Goal: Information Seeking & Learning: Learn about a topic

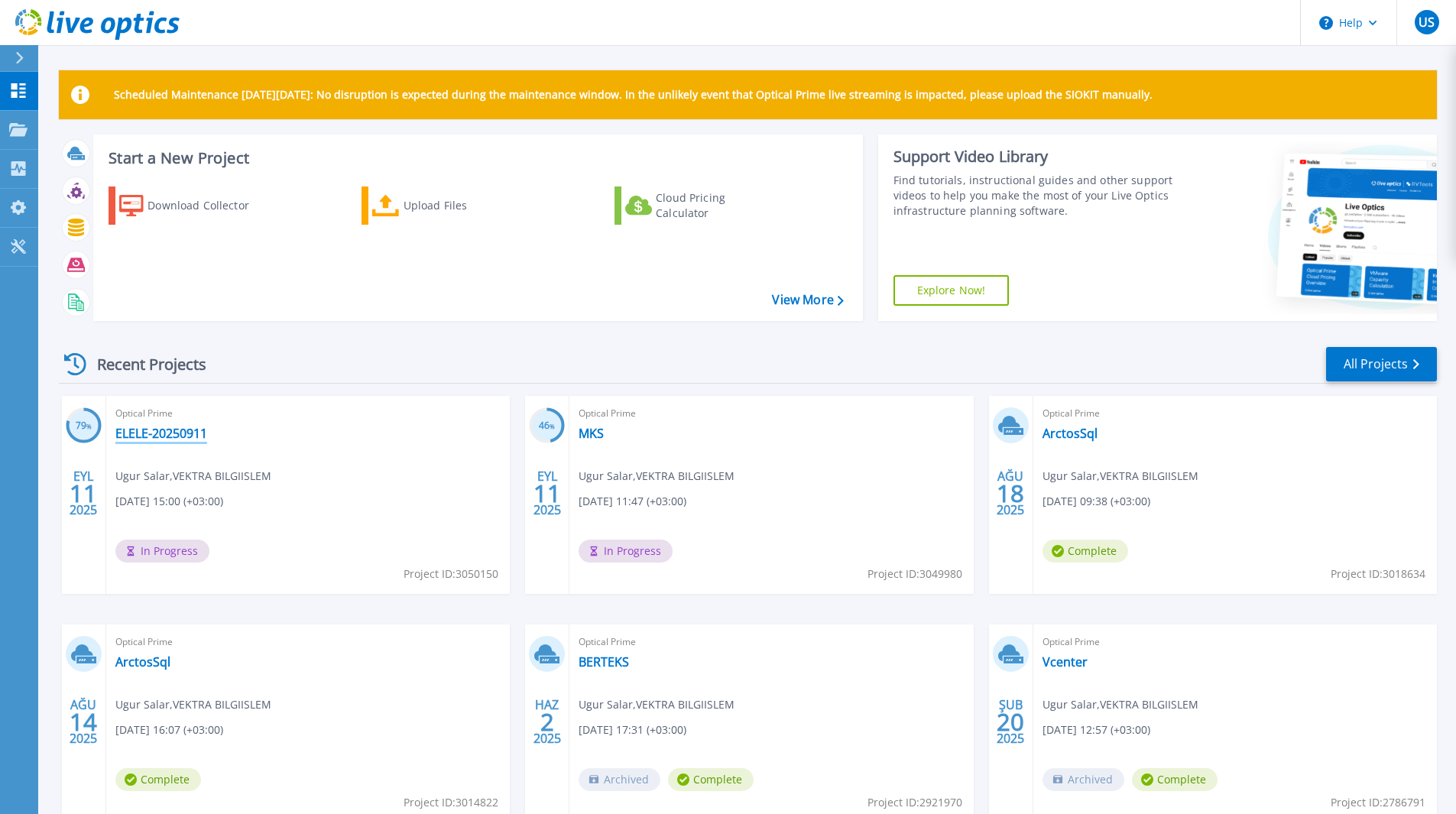
click at [185, 440] on link "ELELE-20250911" at bounding box center [161, 434] width 91 height 15
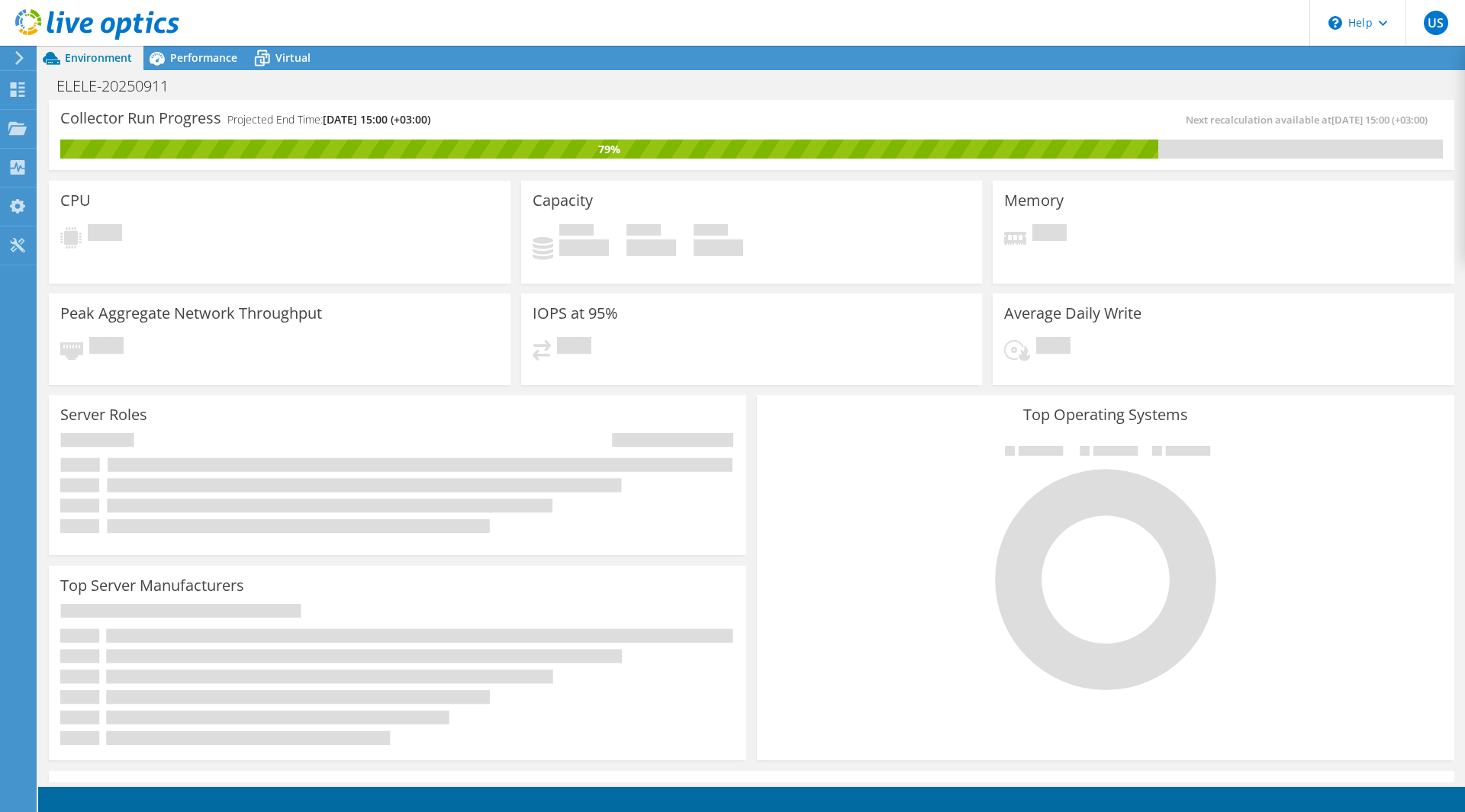
click at [579, 311] on h3 "IOPS at 95%" at bounding box center [575, 313] width 85 height 17
click at [212, 58] on span "Performance" at bounding box center [203, 57] width 67 height 14
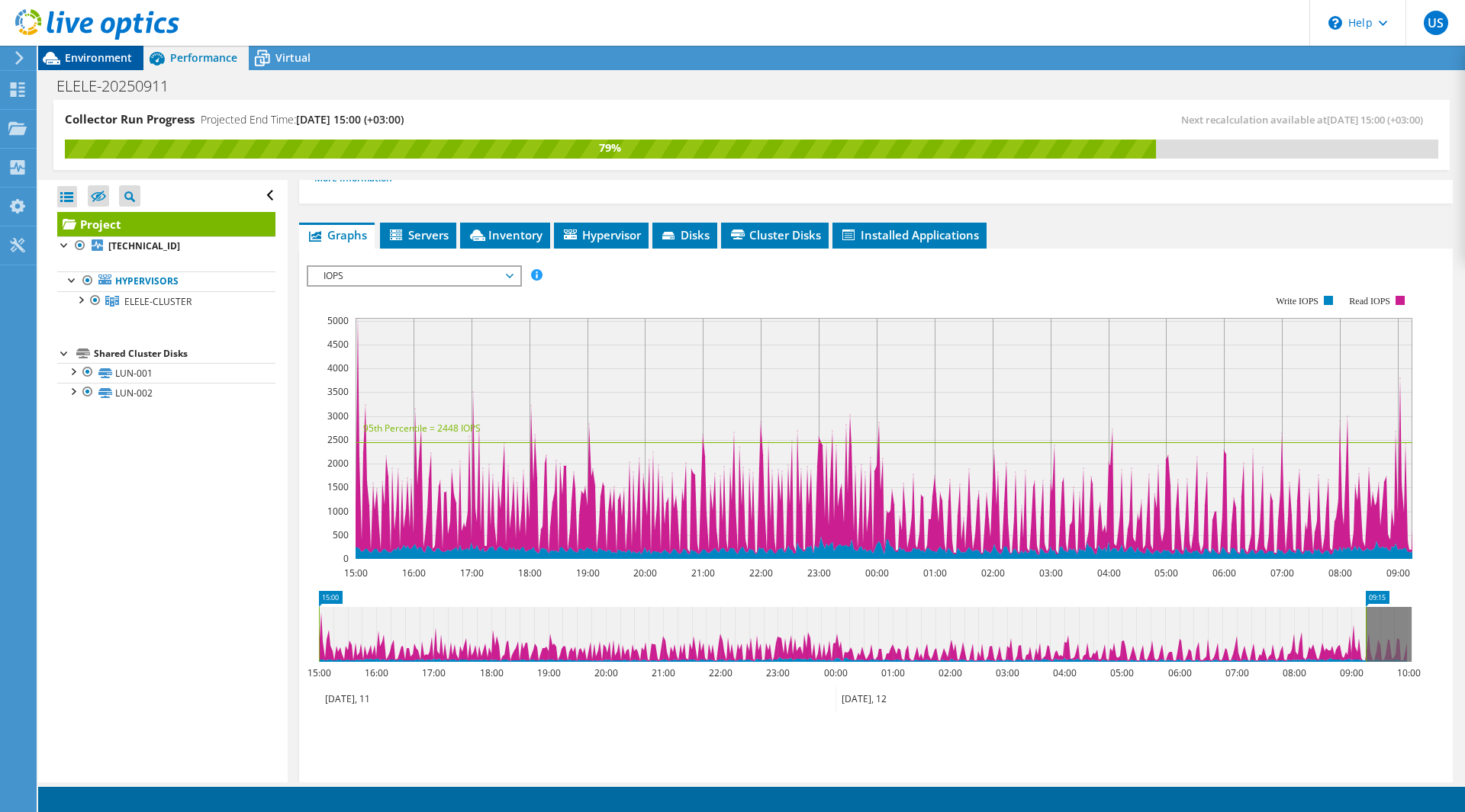
click at [99, 67] on div "Environment" at bounding box center [90, 57] width 106 height 25
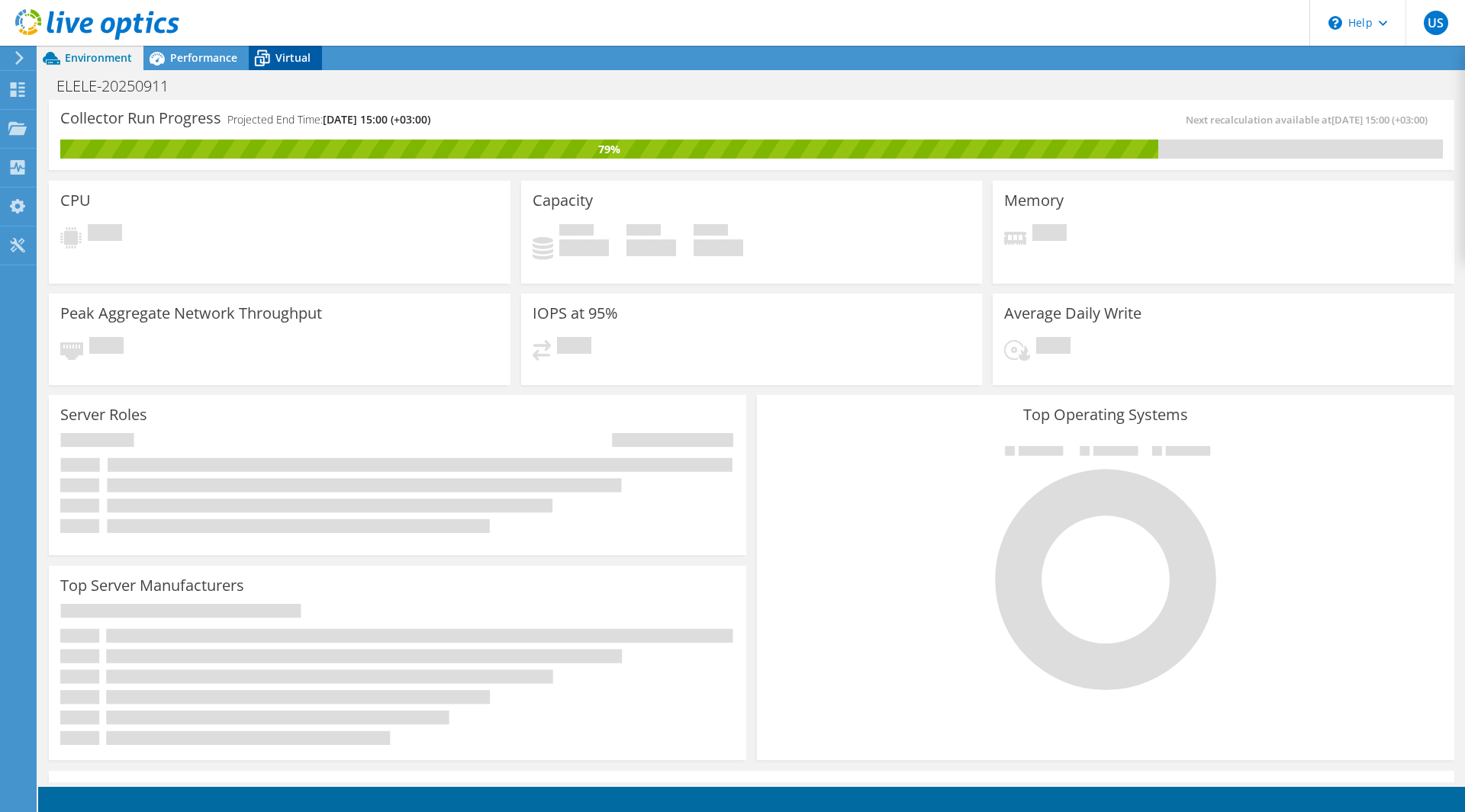
click at [281, 63] on span "Virtual" at bounding box center [293, 57] width 36 height 14
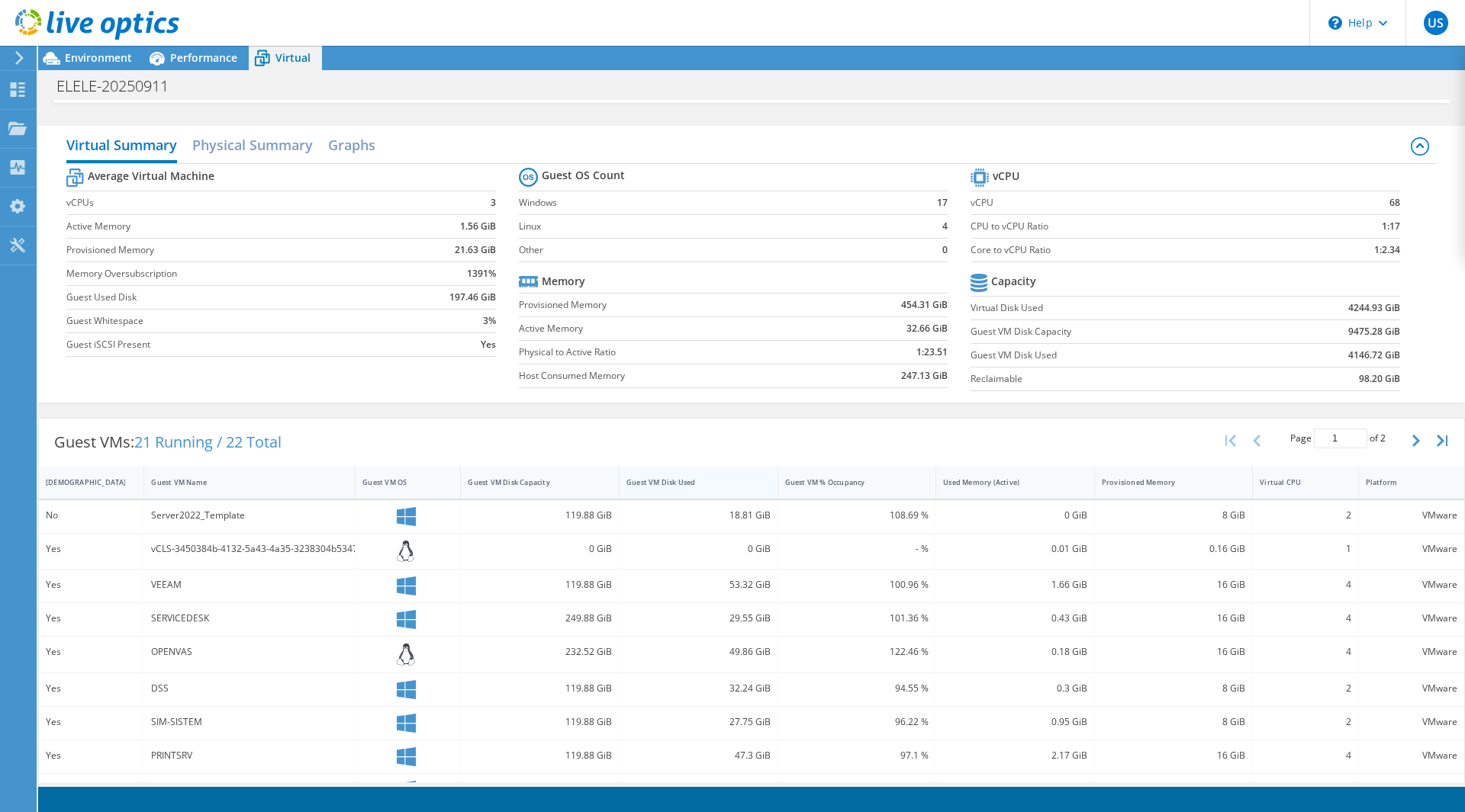
scroll to position [153, 0]
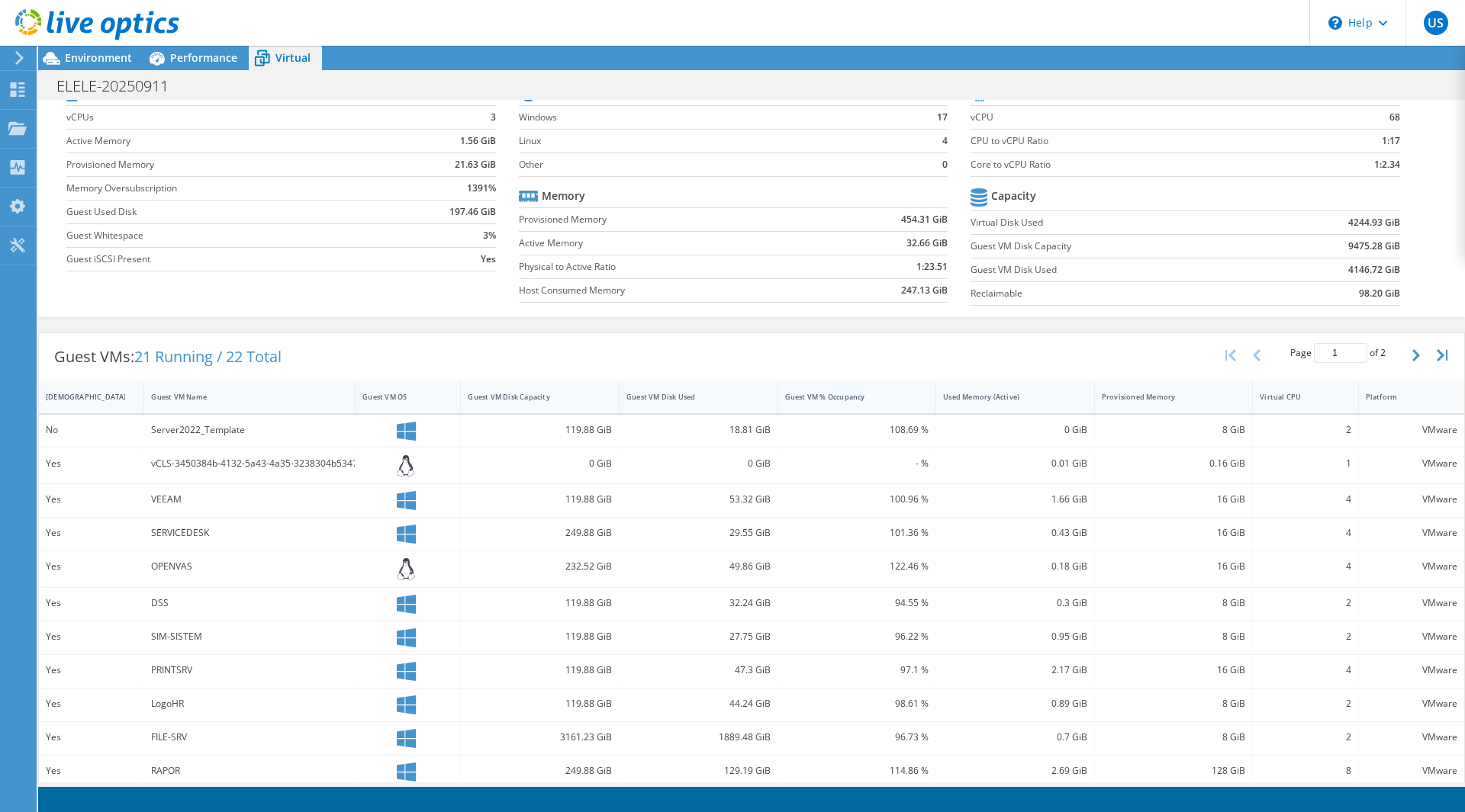
click at [850, 407] on div "Guest VM % Occupancy" at bounding box center [848, 397] width 139 height 24
click at [836, 400] on div "Guest VM % Occupancy" at bounding box center [848, 397] width 126 height 10
click at [1030, 395] on div "Used Memory (Active)" at bounding box center [1006, 397] width 126 height 10
click at [1030, 395] on div "Used Memory (Active)" at bounding box center [1006, 397] width 126 height 10
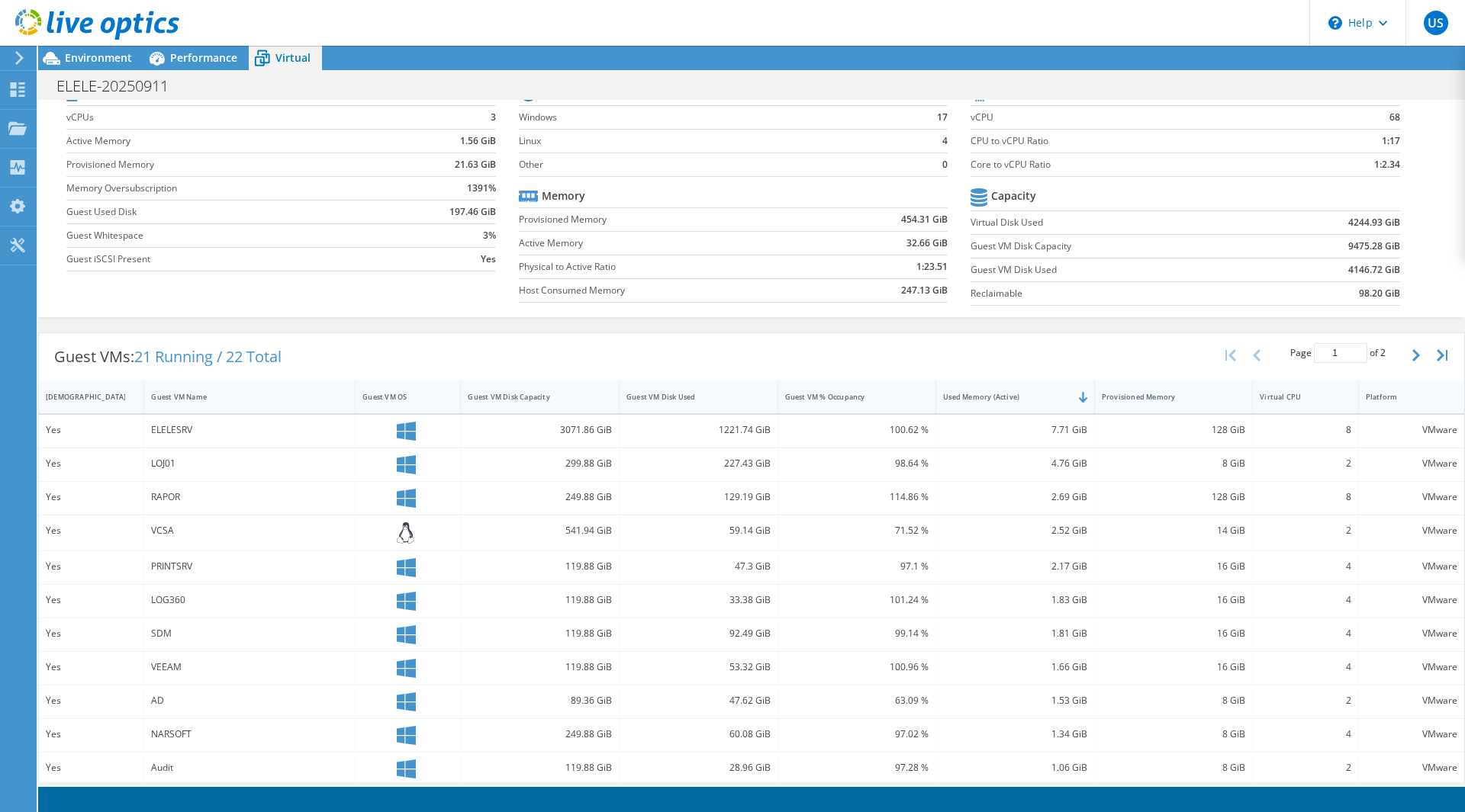
click at [1173, 397] on div "Provisioned Memory" at bounding box center [1164, 397] width 126 height 10
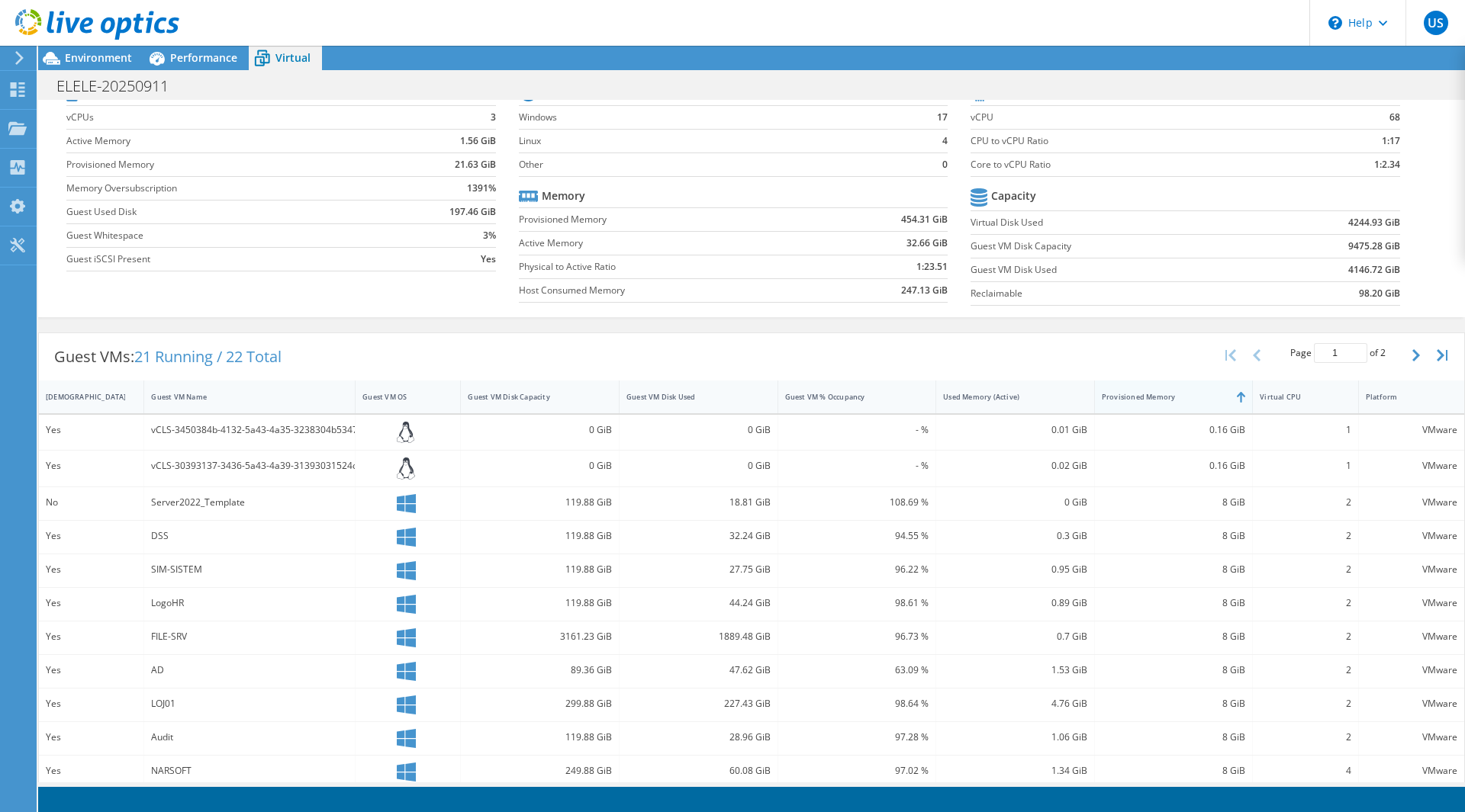
click at [1171, 400] on div "Provisioned Memory" at bounding box center [1164, 397] width 126 height 10
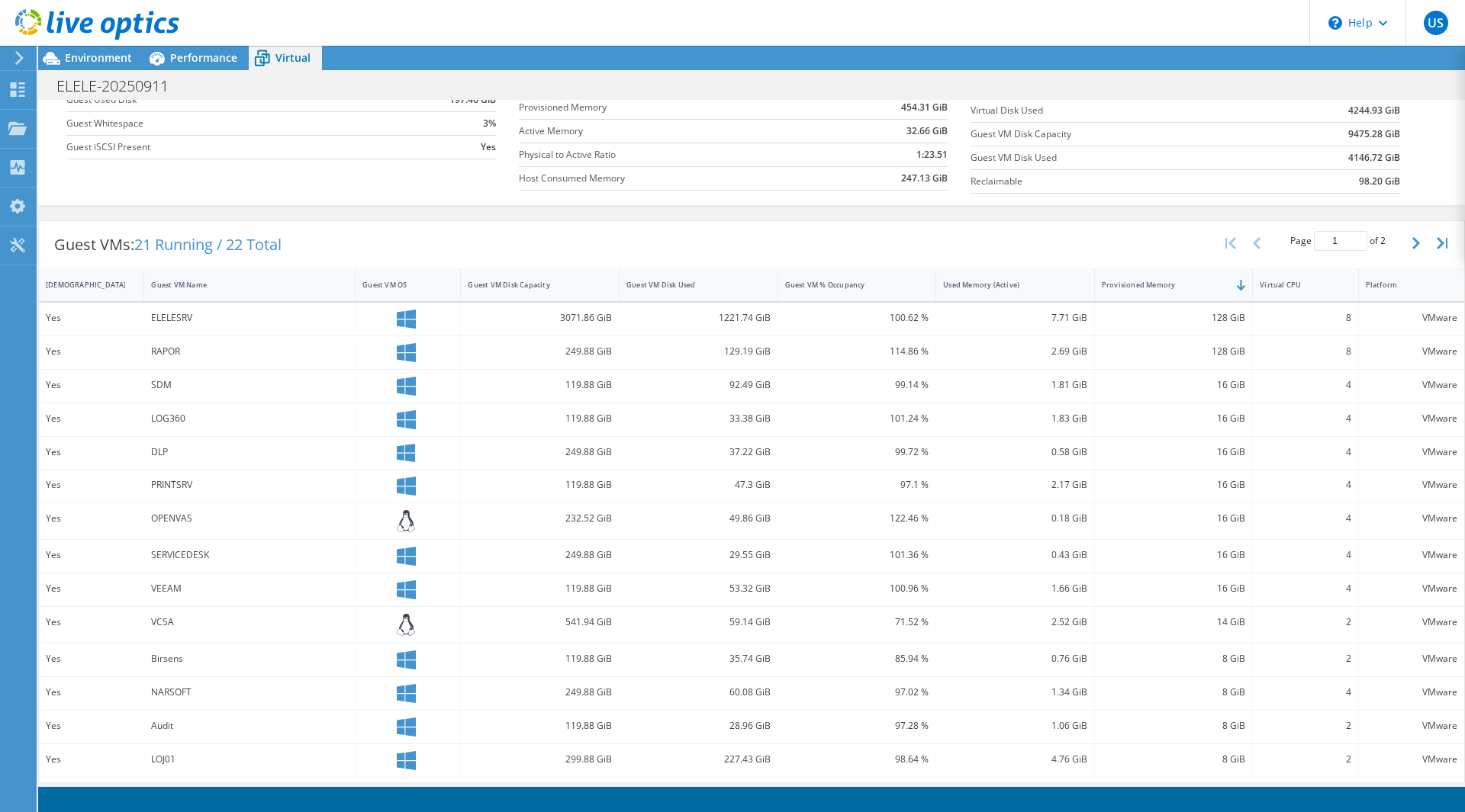
scroll to position [301, 0]
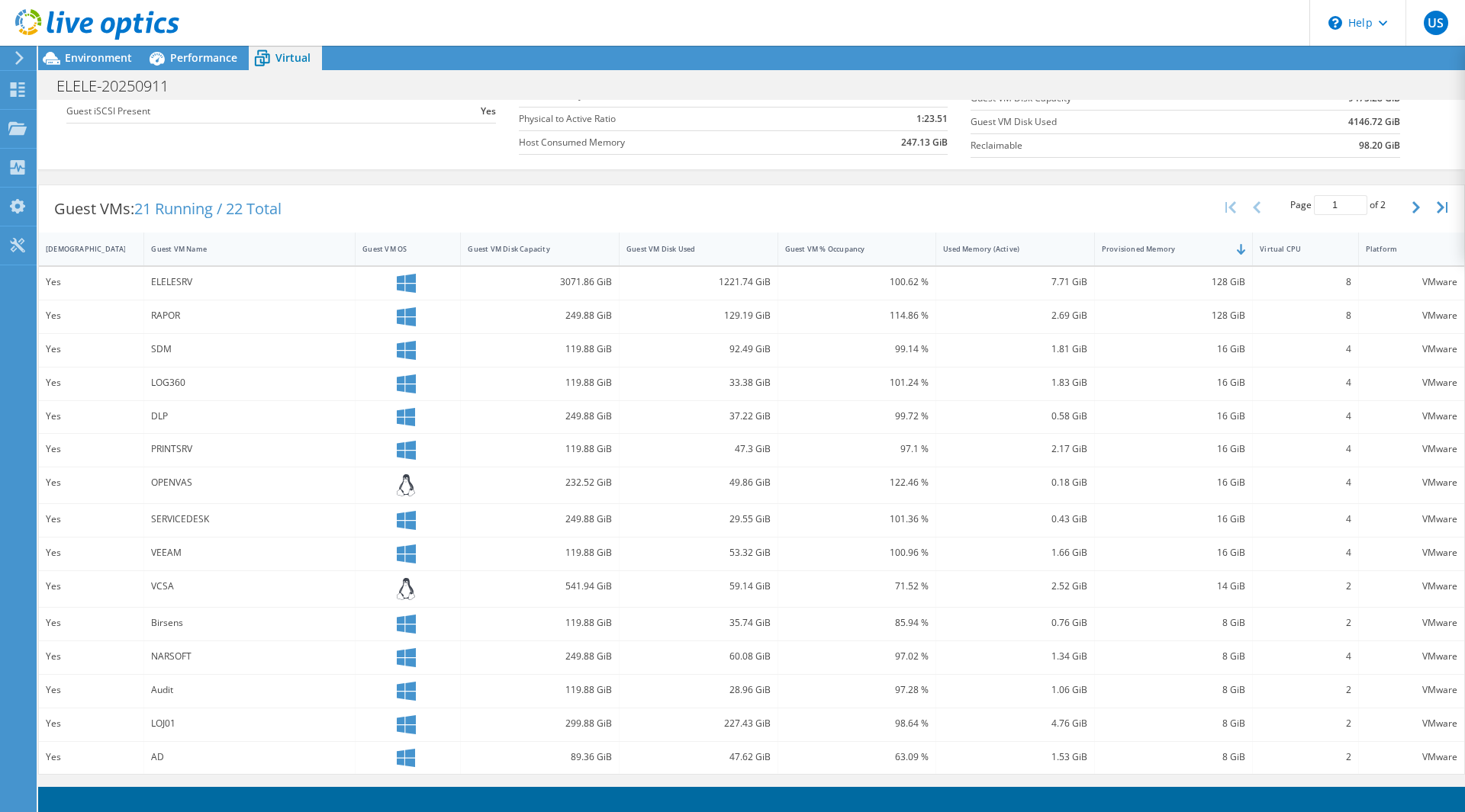
click at [107, 46] on div at bounding box center [90, 25] width 179 height 51
click at [106, 54] on span "Environment" at bounding box center [98, 57] width 67 height 14
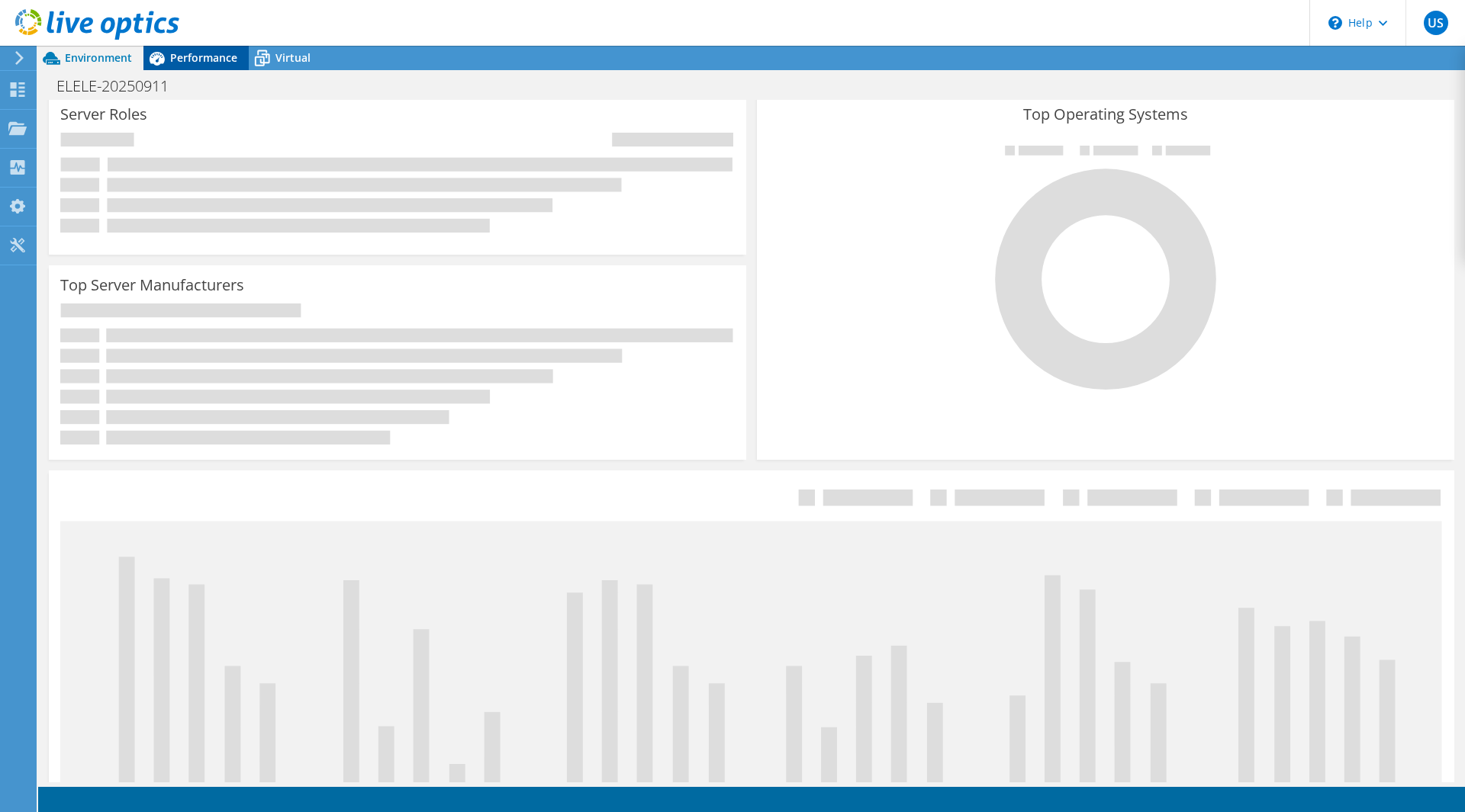
click at [224, 58] on span "Performance" at bounding box center [203, 57] width 67 height 14
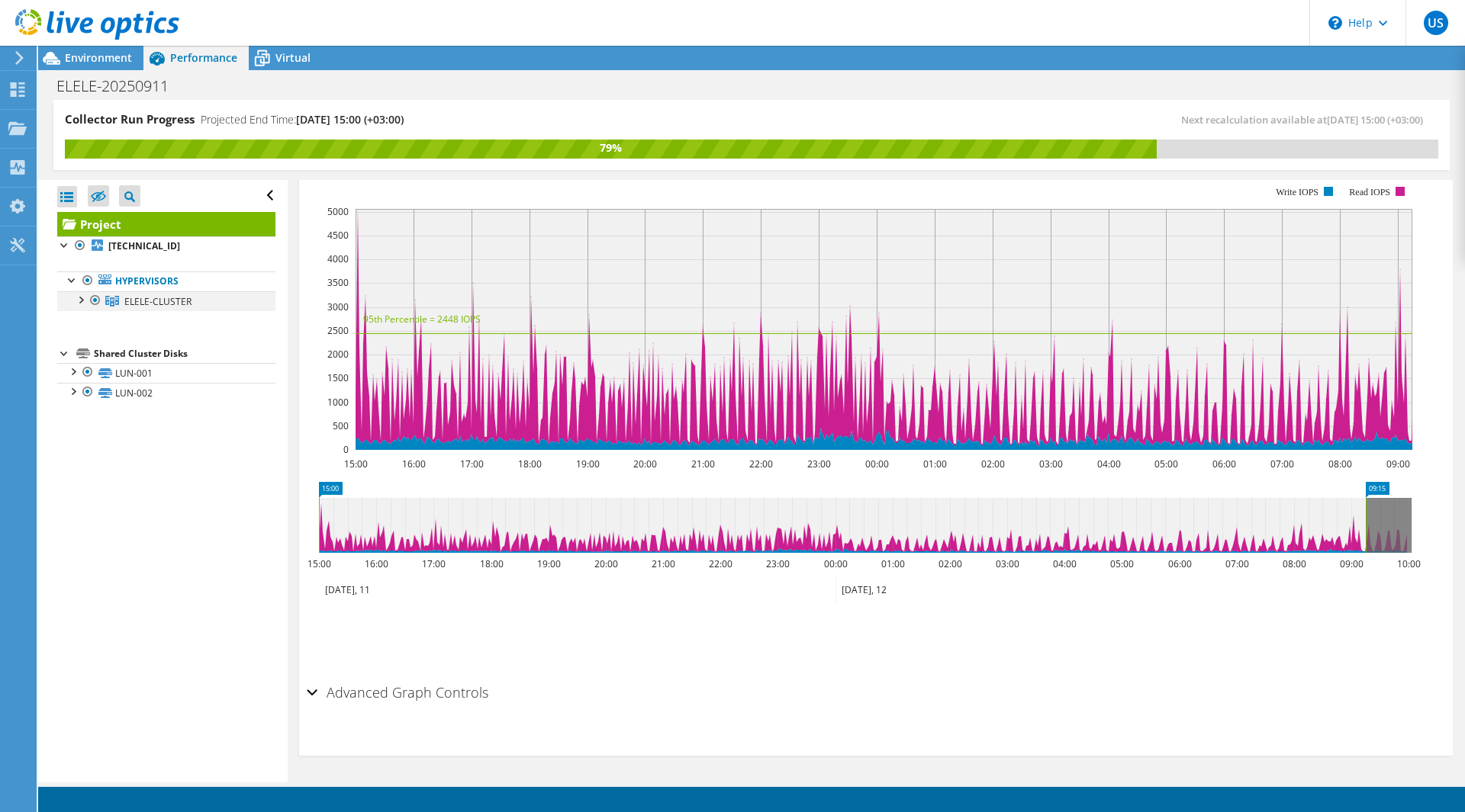
click at [80, 301] on div at bounding box center [80, 299] width 15 height 15
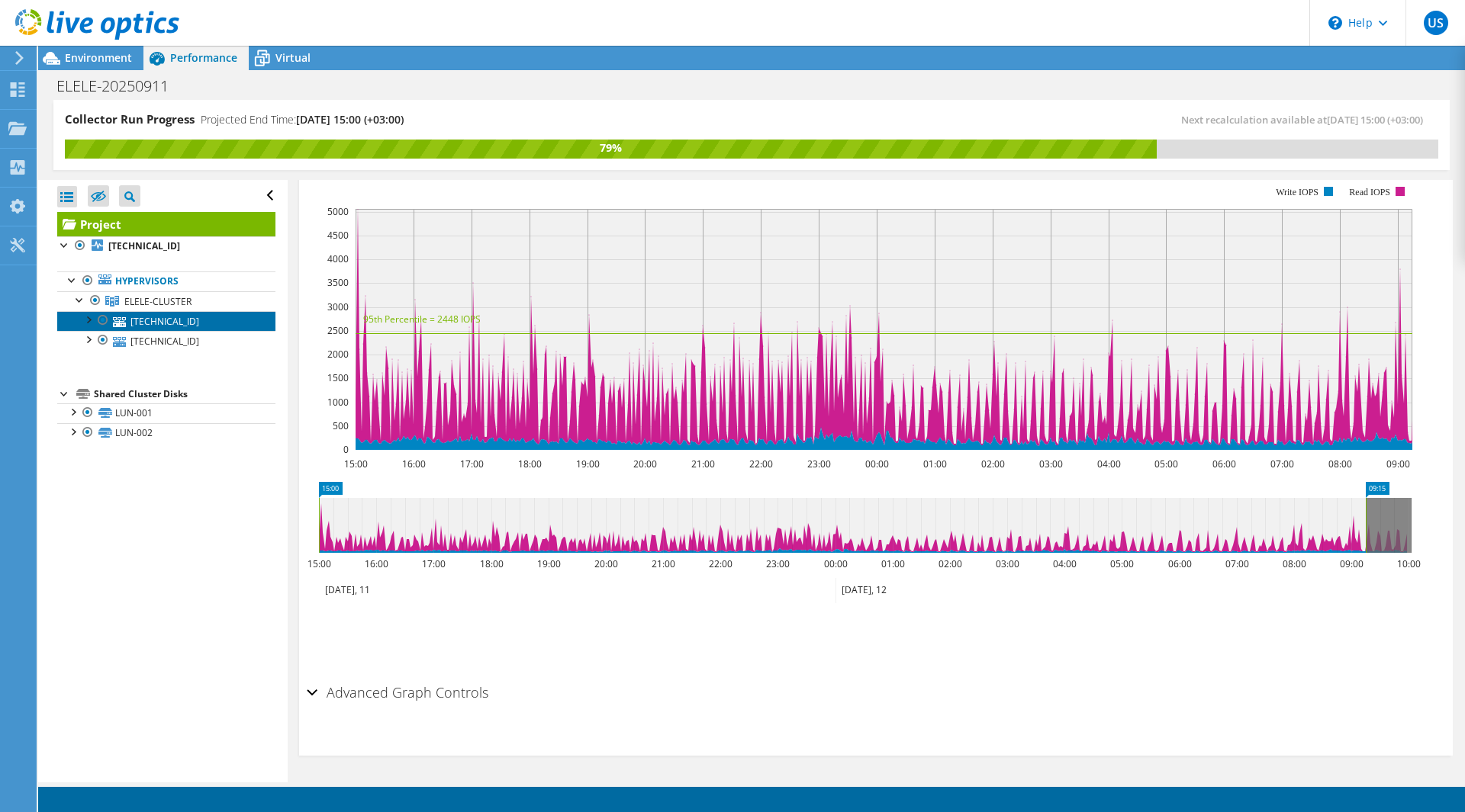
click at [161, 328] on link "10.20.101.11" at bounding box center [167, 320] width 218 height 19
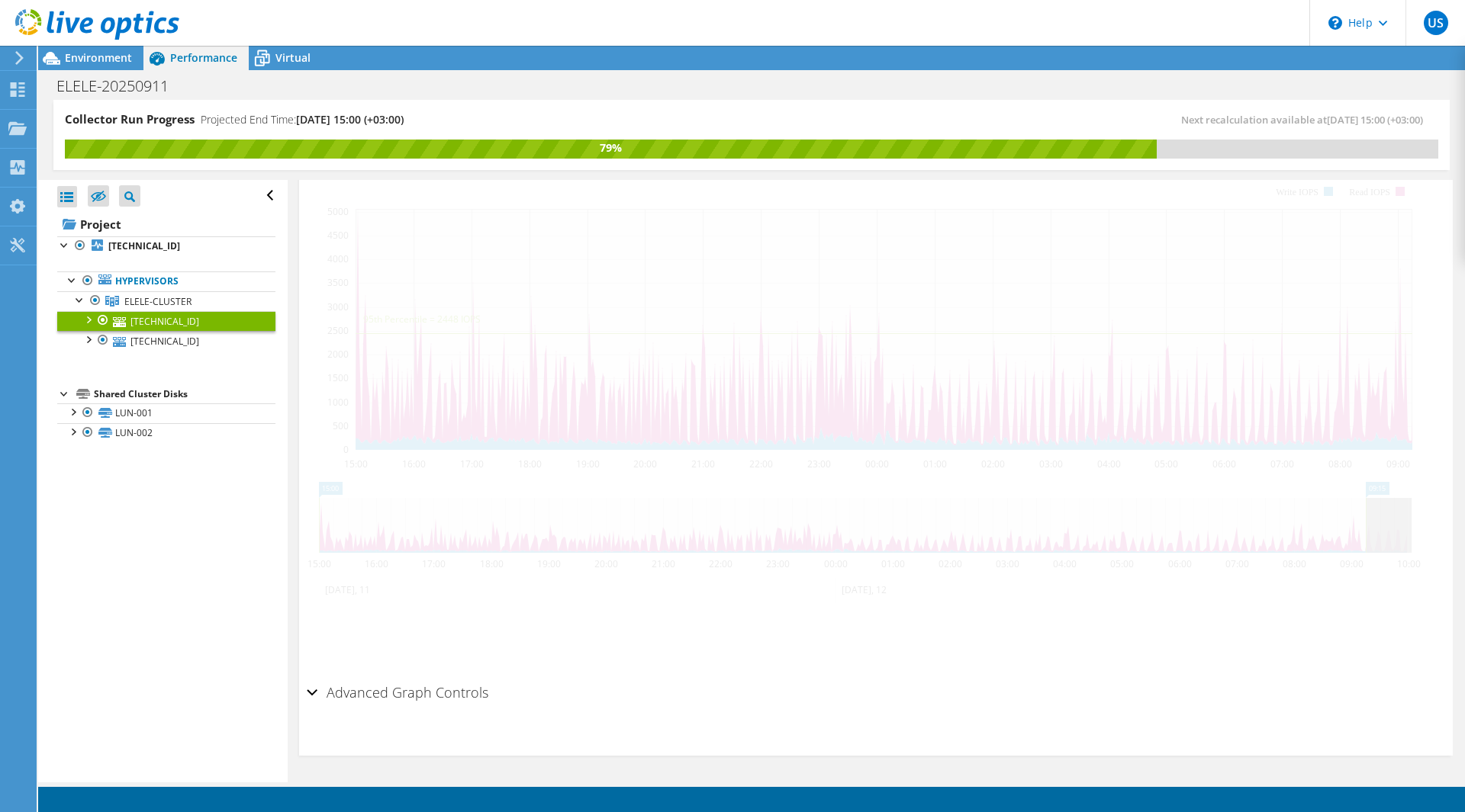
scroll to position [285, 0]
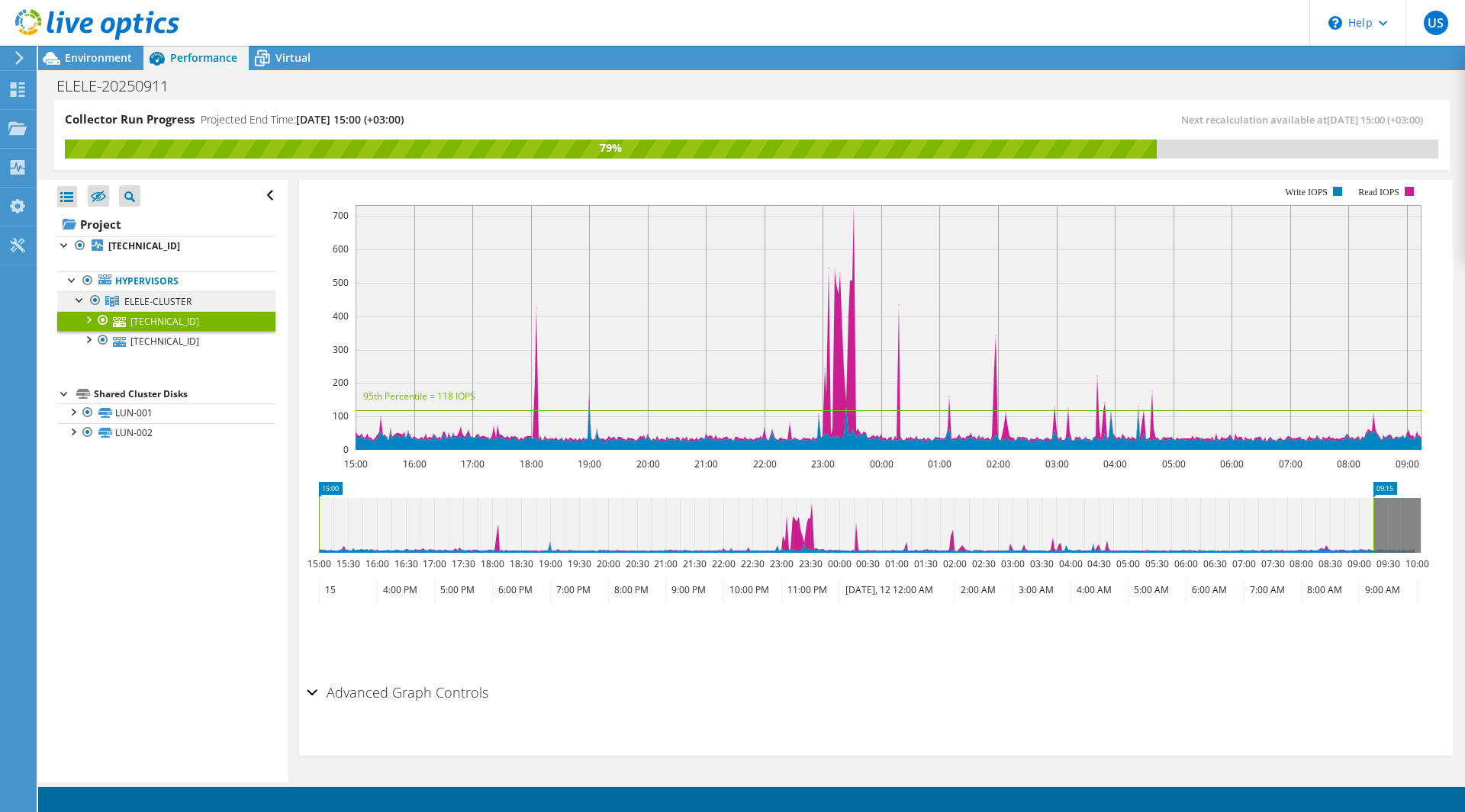
click at [161, 309] on link "ELELE-CLUSTER" at bounding box center [167, 301] width 218 height 19
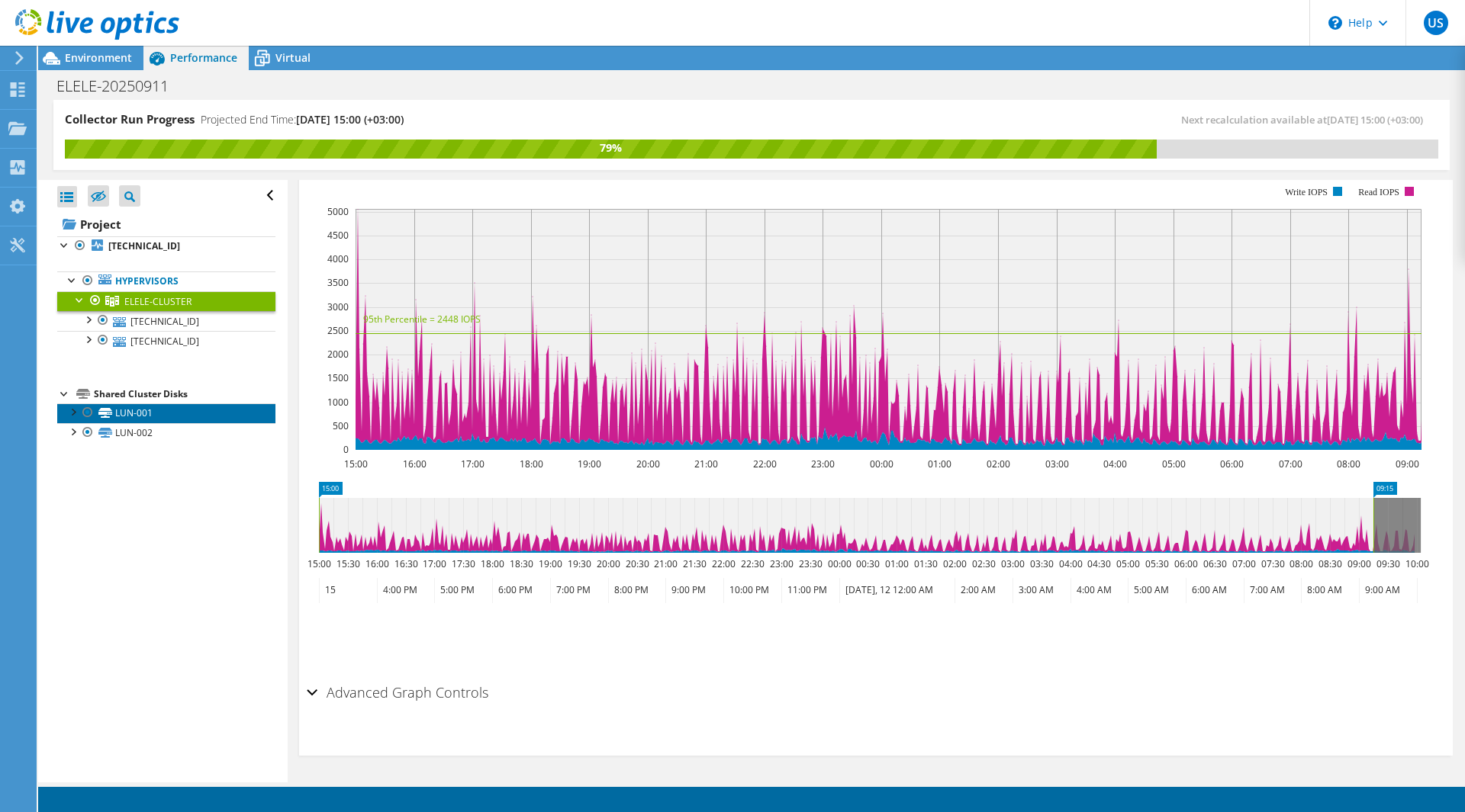
click at [125, 411] on link "LUN-001" at bounding box center [167, 412] width 218 height 19
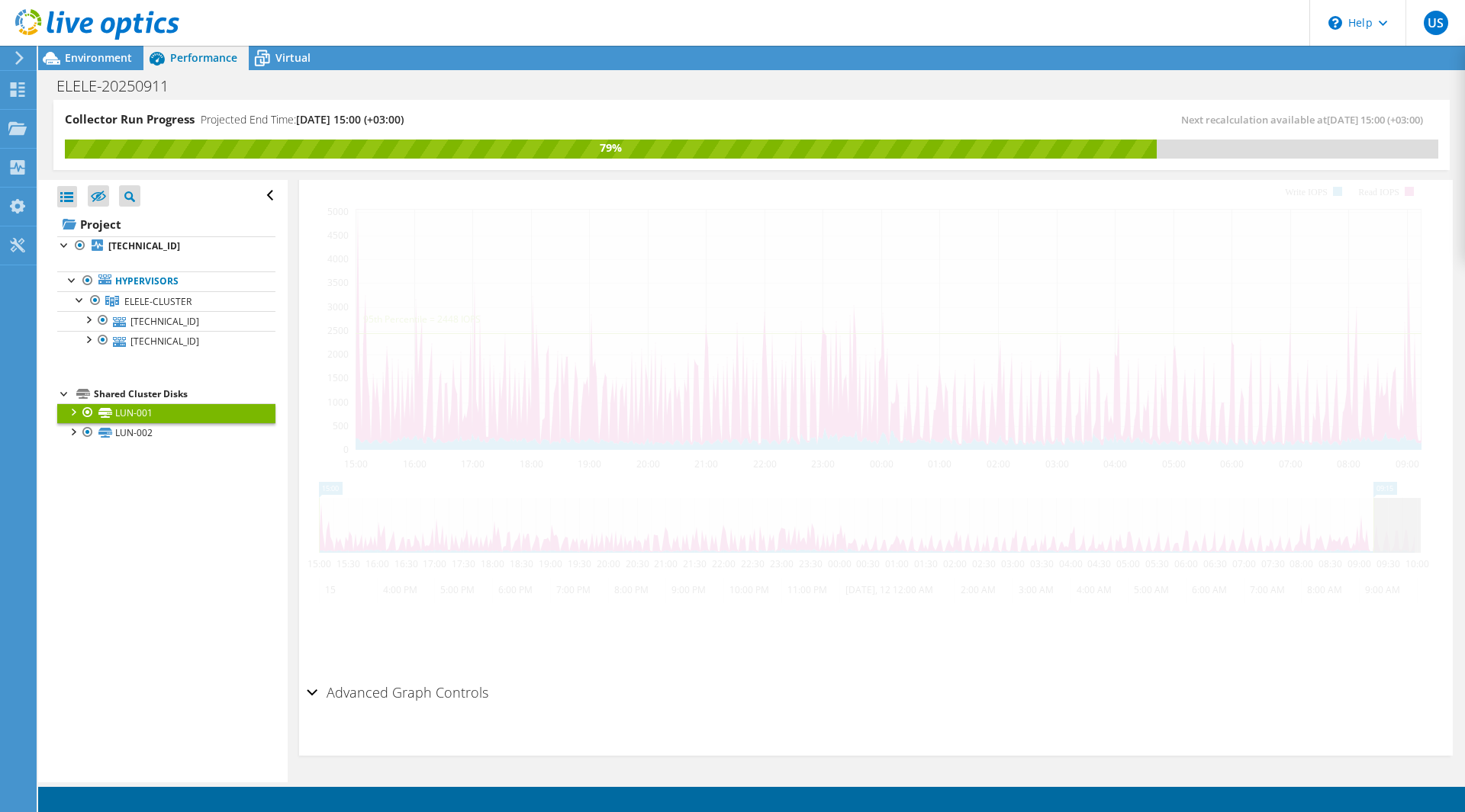
scroll to position [364, 0]
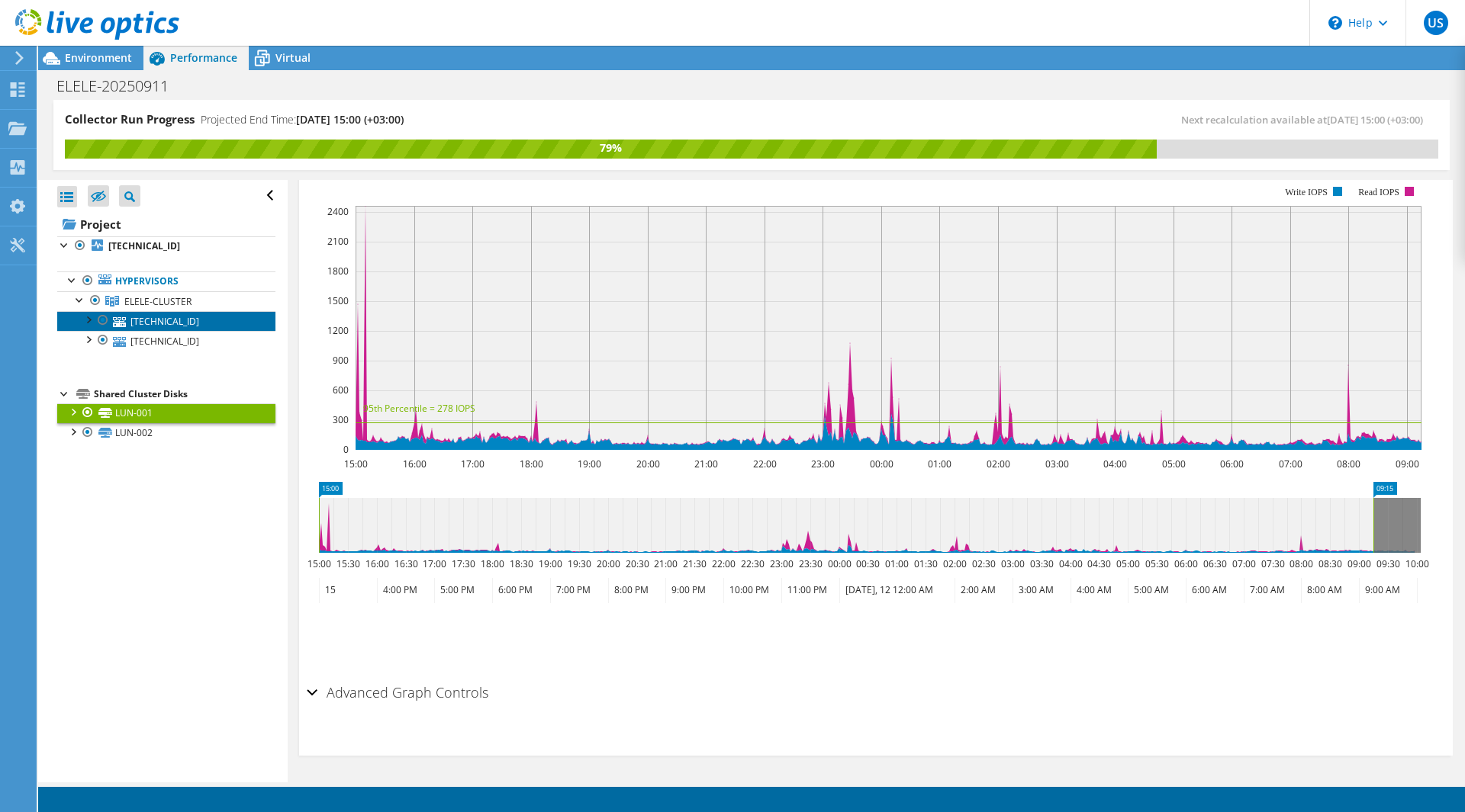
click at [180, 320] on link "10.20.101.11" at bounding box center [167, 320] width 218 height 19
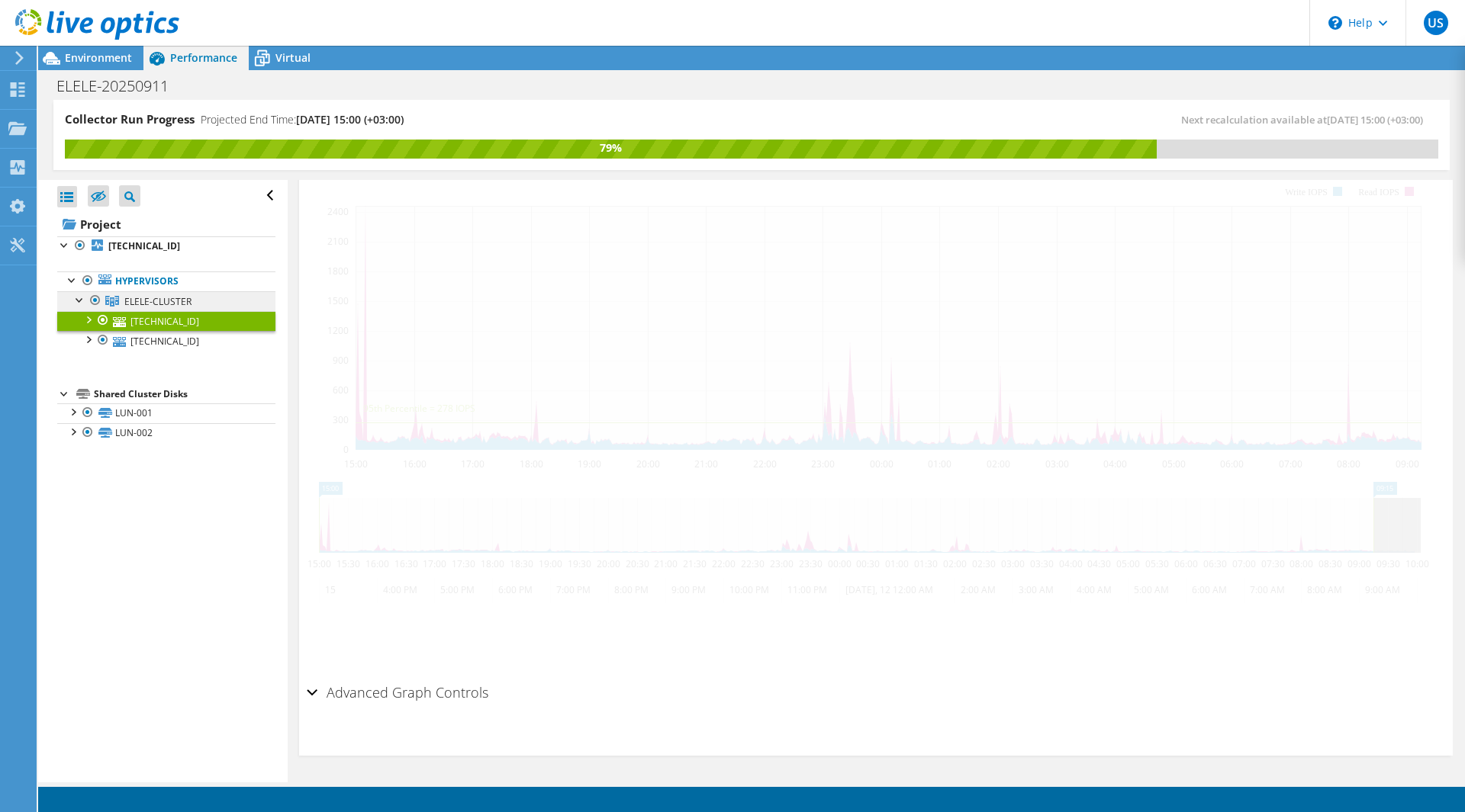
scroll to position [285, 0]
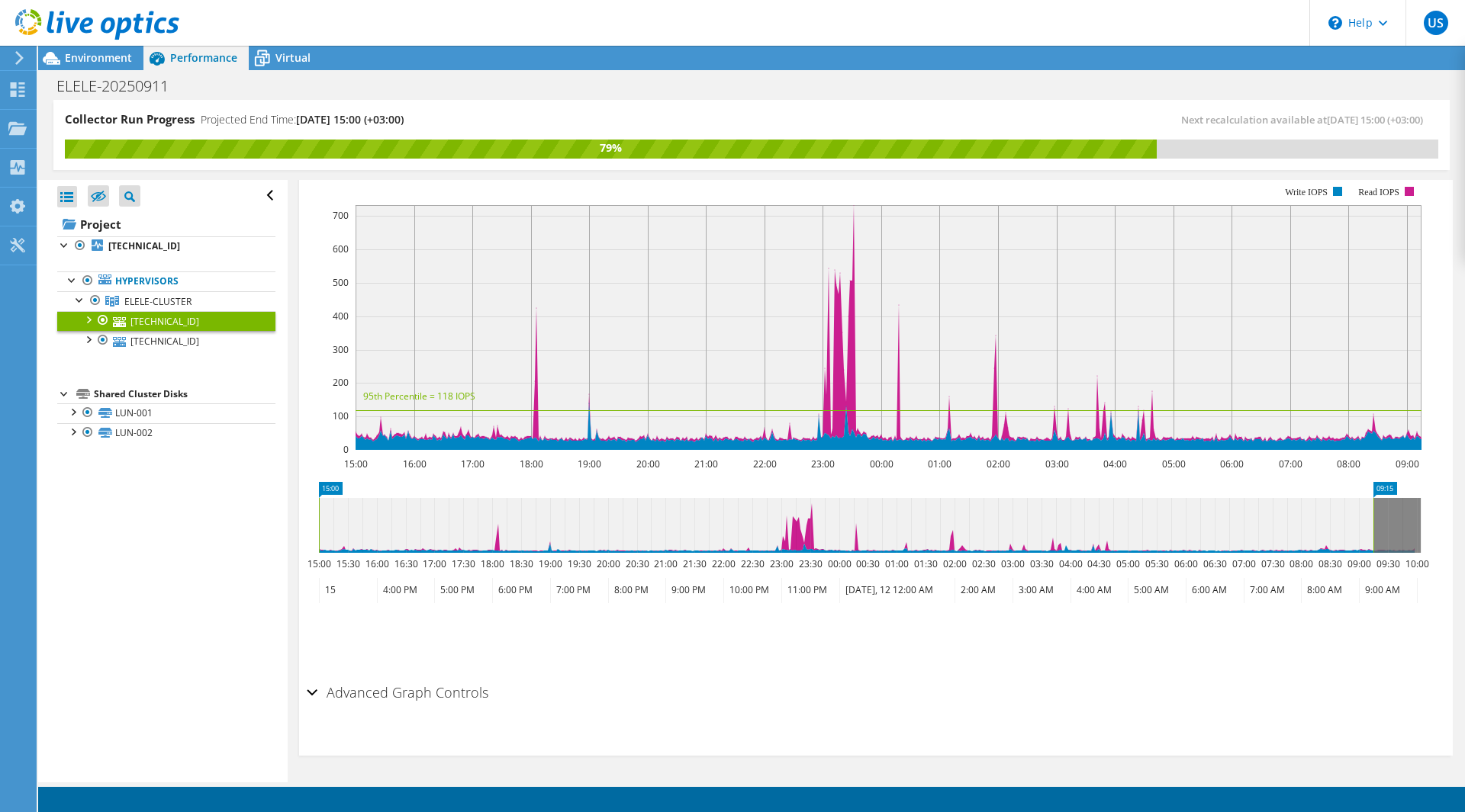
click at [77, 323] on link "10.20.101.11" at bounding box center [167, 320] width 218 height 19
click at [85, 320] on div at bounding box center [88, 319] width 15 height 15
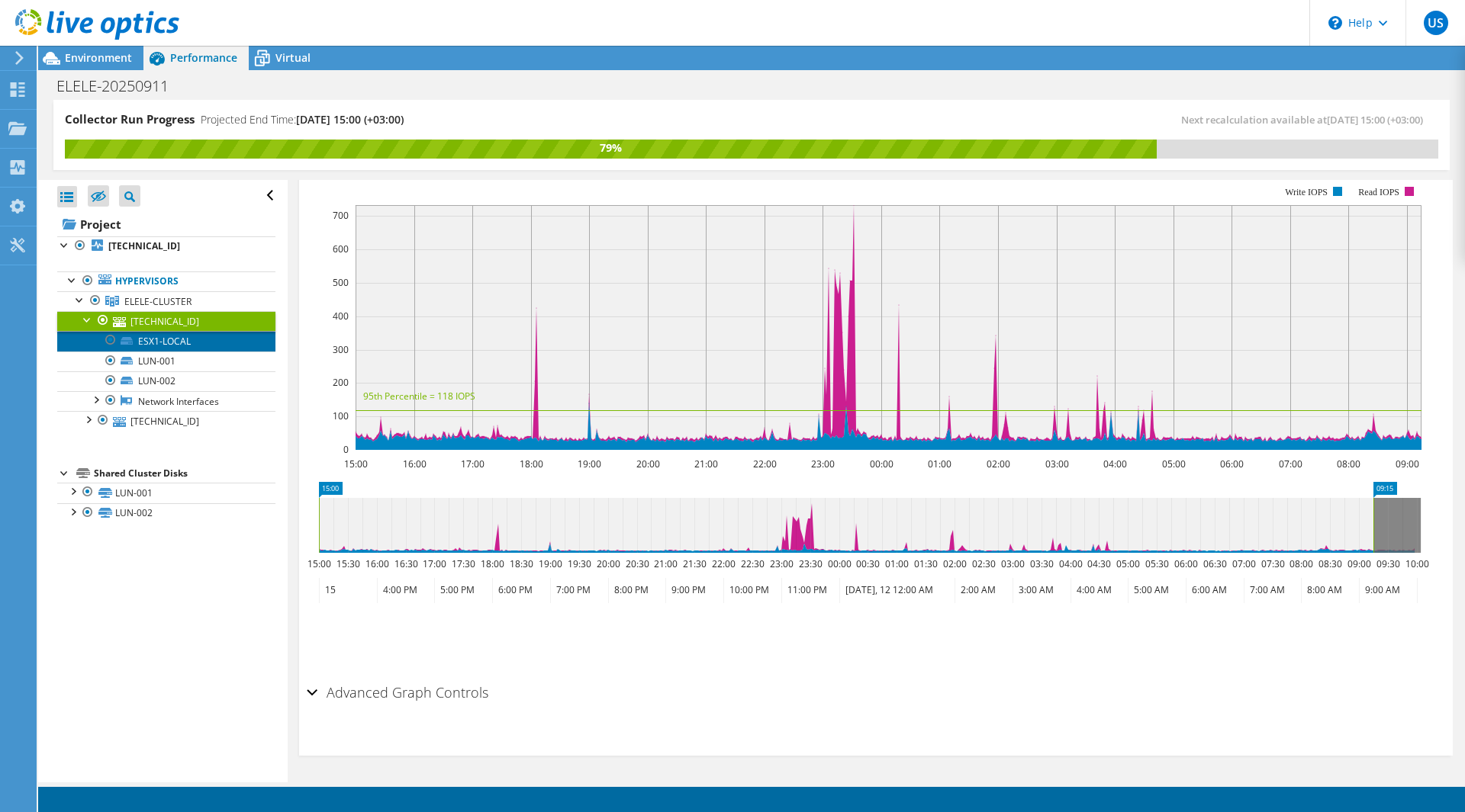
click at [163, 346] on link "ESX1-LOCAL" at bounding box center [167, 341] width 218 height 19
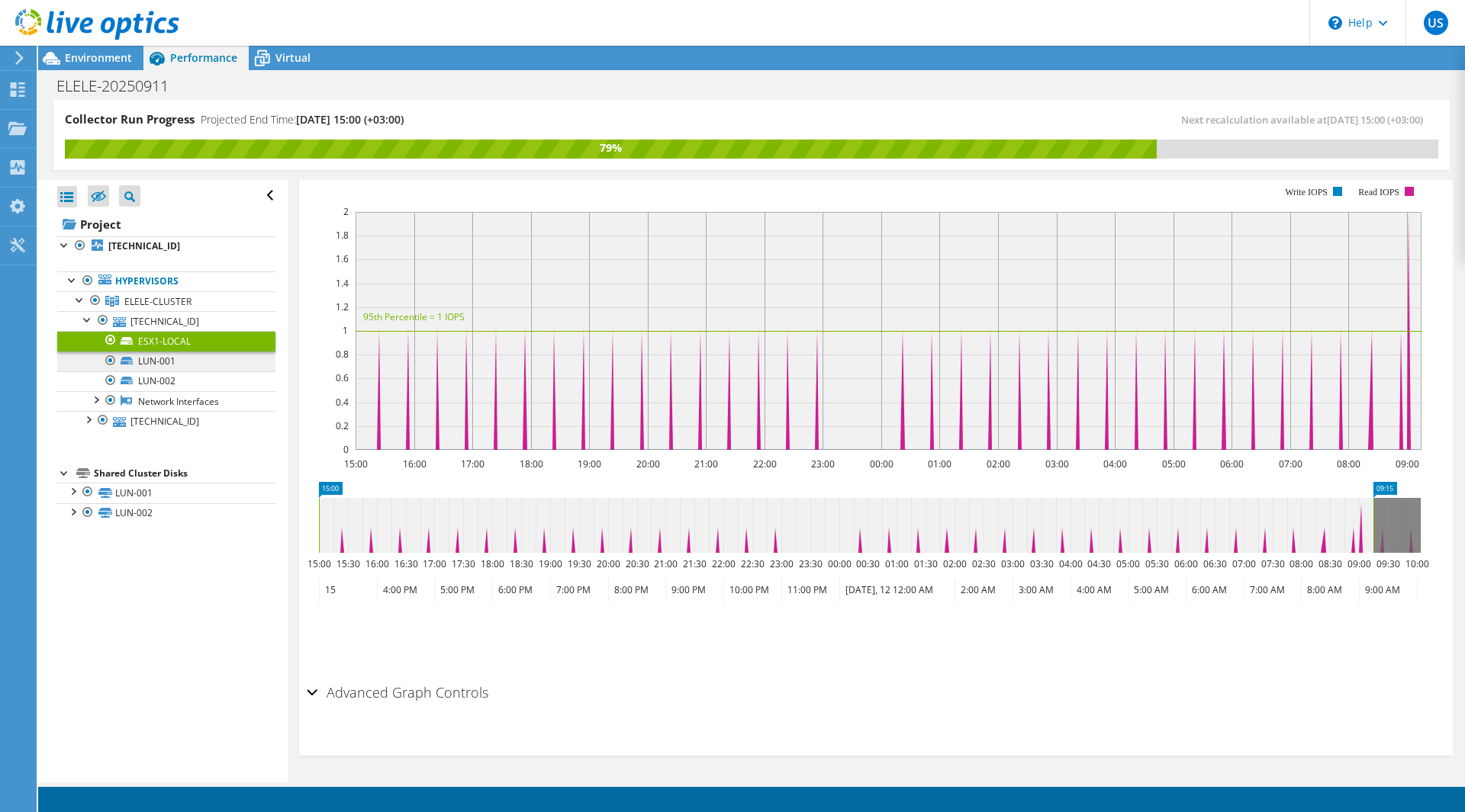
scroll to position [311, 0]
click at [145, 402] on link "Network Interfaces" at bounding box center [167, 401] width 218 height 19
click at [94, 398] on div at bounding box center [96, 399] width 15 height 15
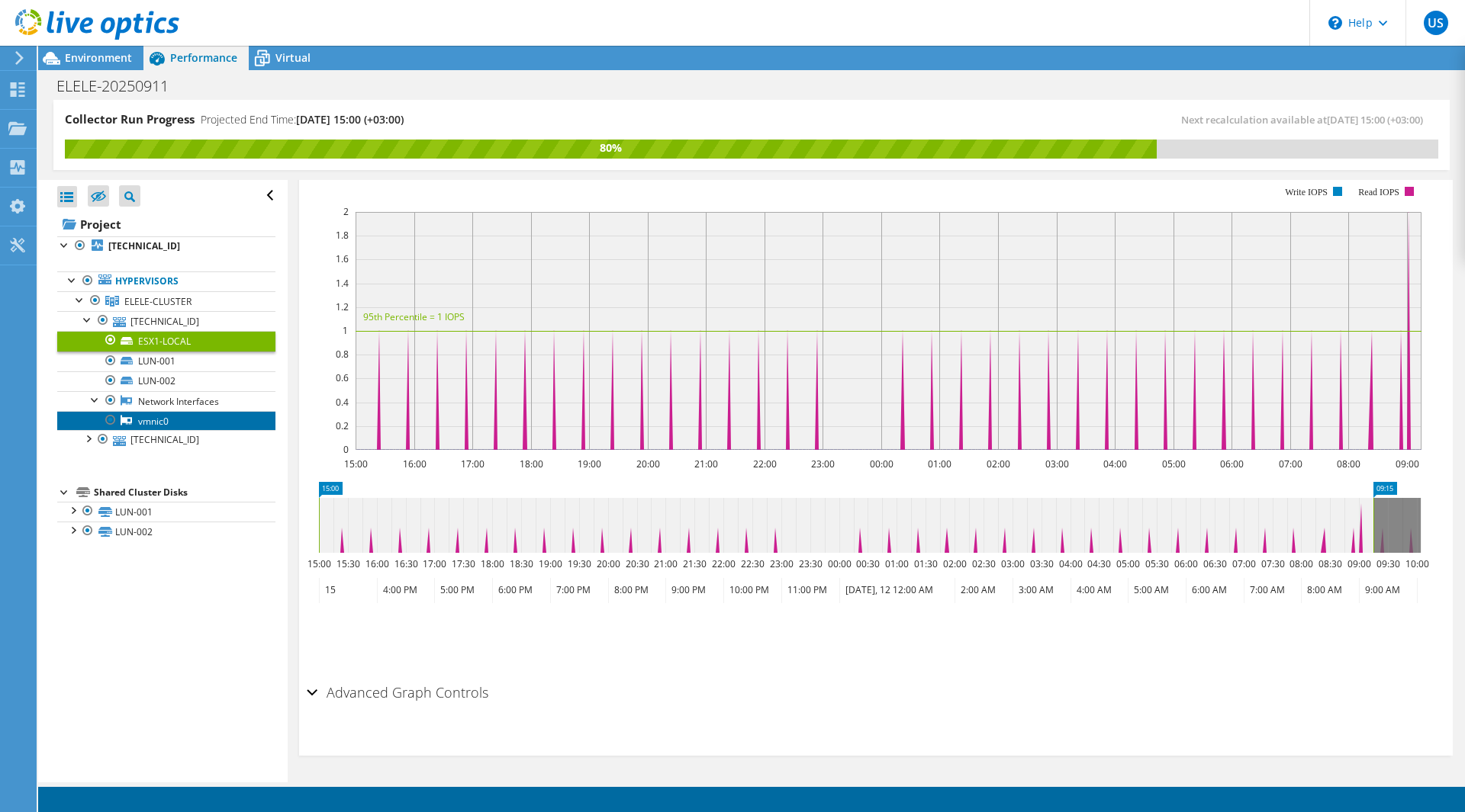
click at [171, 421] on link "vmnic0" at bounding box center [167, 420] width 218 height 19
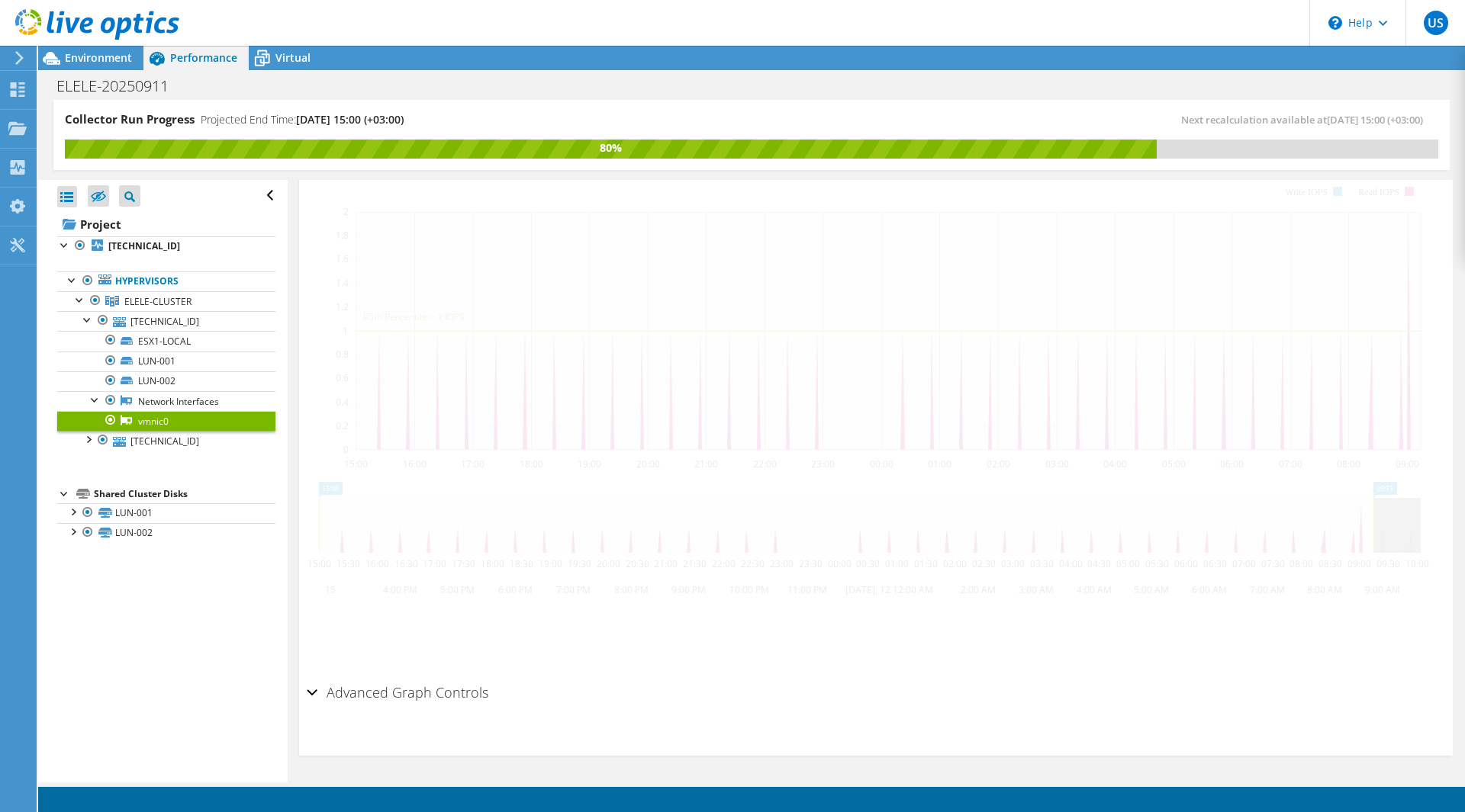
scroll to position [231, 0]
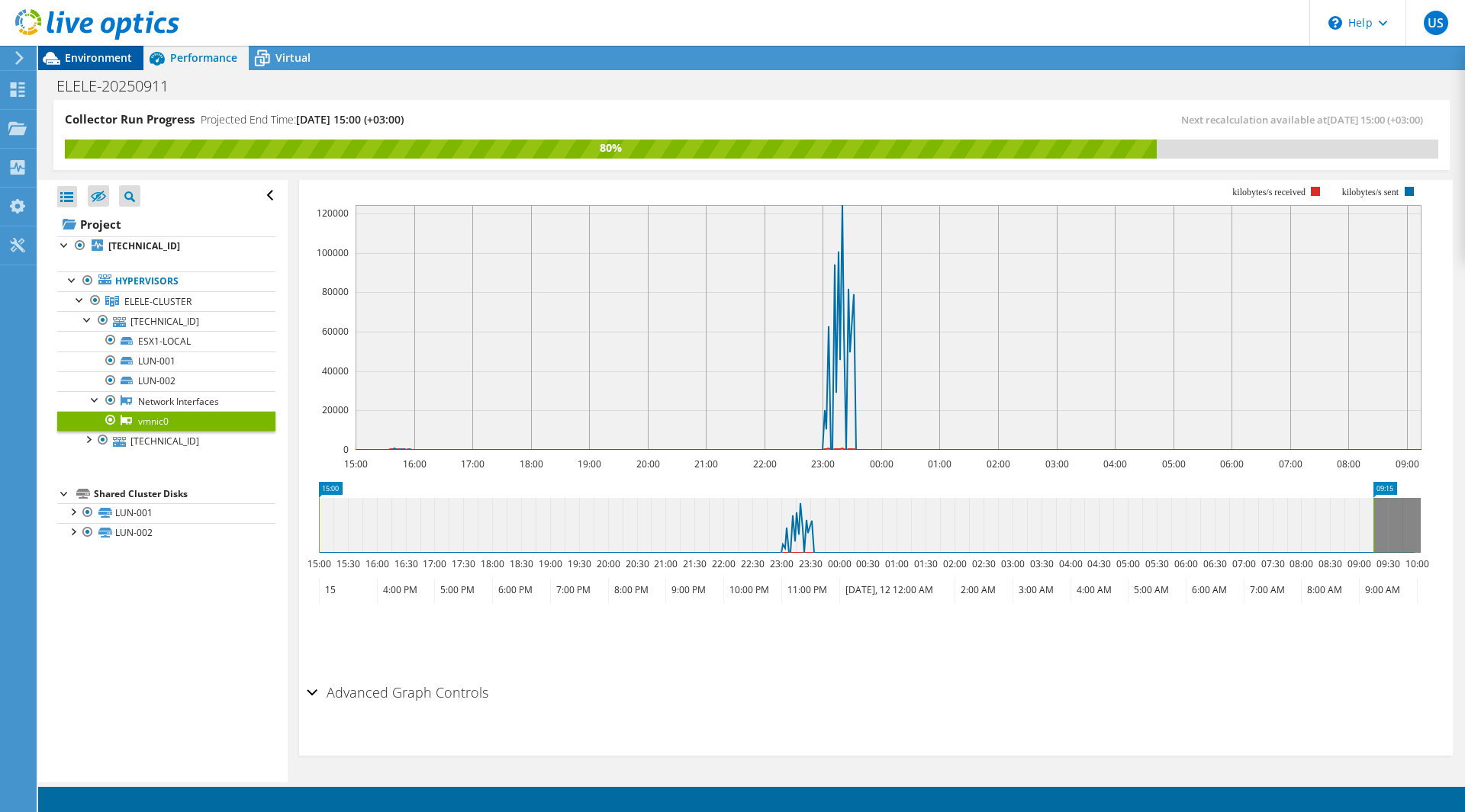
click at [109, 60] on span "Environment" at bounding box center [98, 57] width 67 height 14
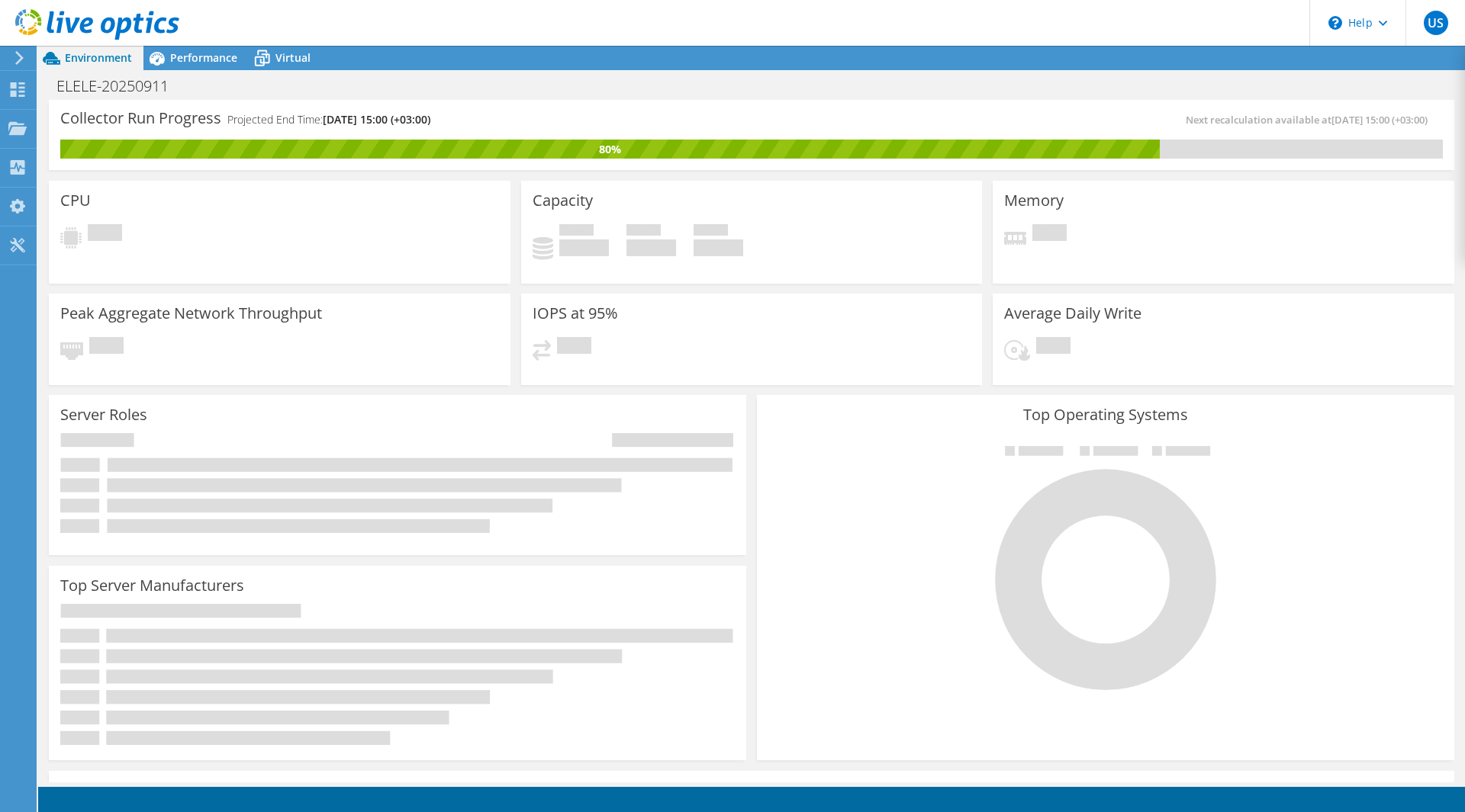
click at [1052, 386] on div "Average Daily Write Pending" at bounding box center [1223, 339] width 473 height 101
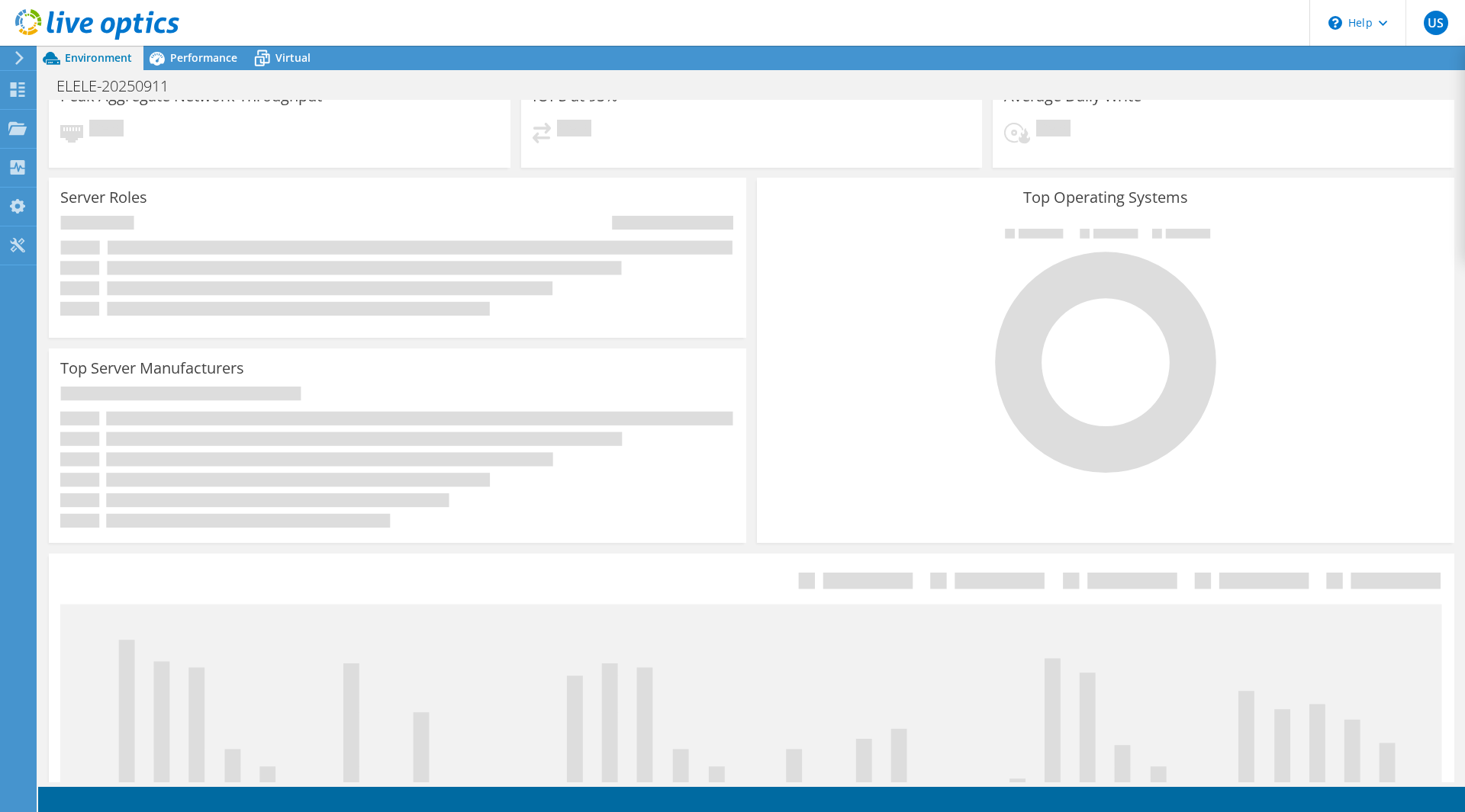
scroll to position [385, 0]
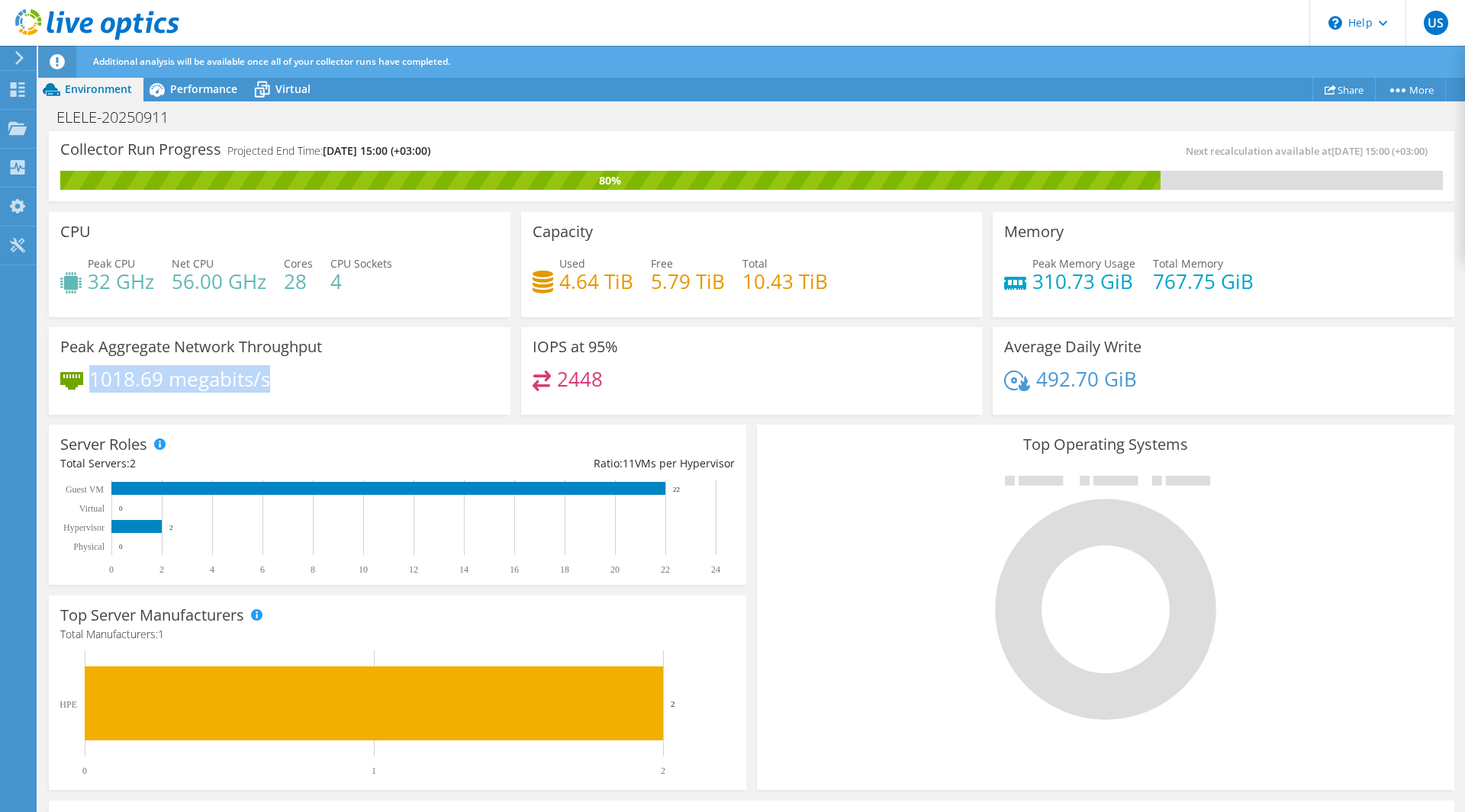
drag, startPoint x: 92, startPoint y: 379, endPoint x: 281, endPoint y: 396, distance: 189.8
click at [277, 396] on div "1018.69 megabits/s" at bounding box center [279, 387] width 439 height 32
click at [301, 380] on div "1018.69 megabits/s" at bounding box center [279, 387] width 439 height 32
drag, startPoint x: 100, startPoint y: 376, endPoint x: 236, endPoint y: 380, distance: 136.1
click at [234, 380] on h4 "1018.69 megabits/s" at bounding box center [180, 379] width 181 height 17
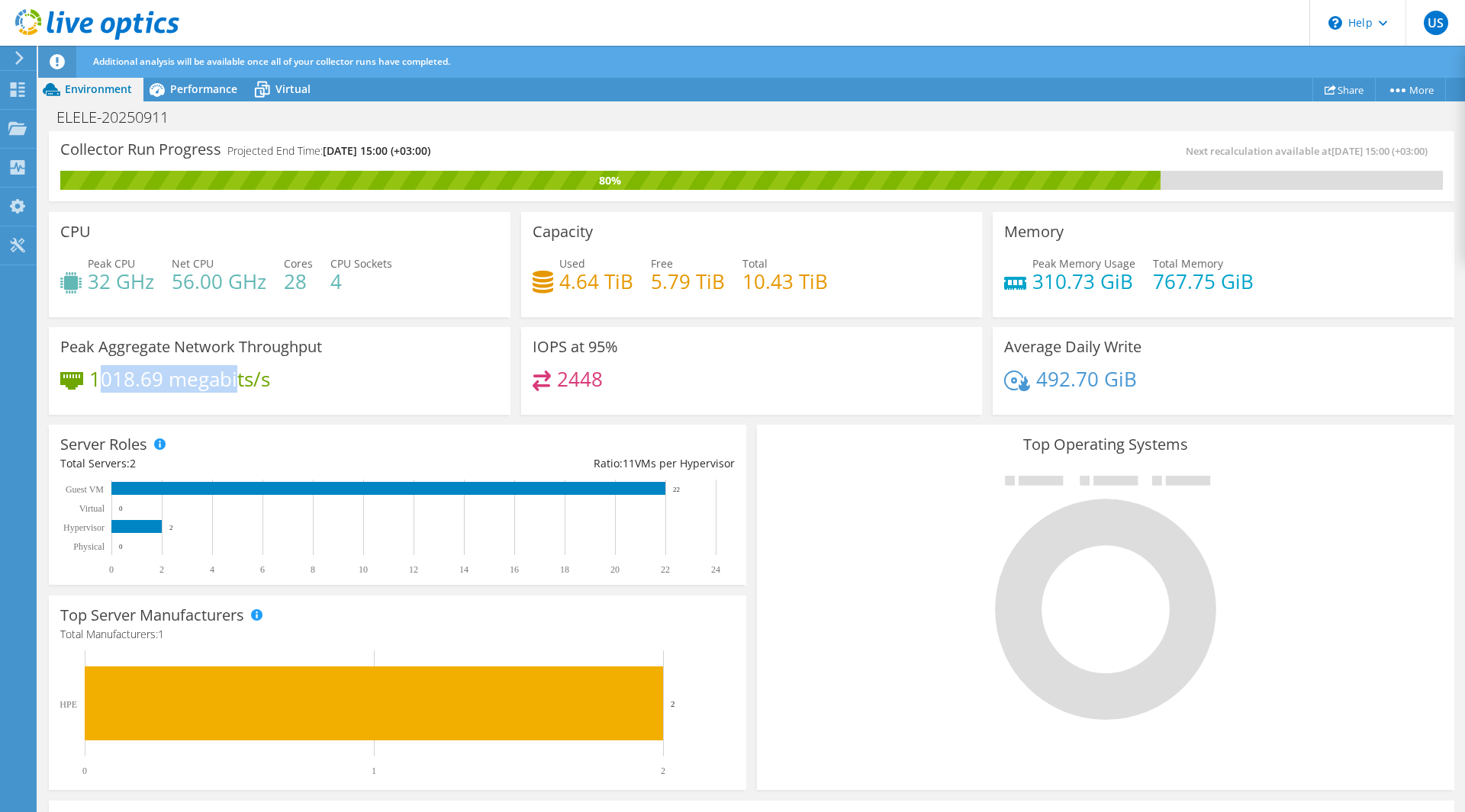
click at [236, 380] on h4 "1018.69 megabits/s" at bounding box center [180, 379] width 181 height 17
drag, startPoint x: 292, startPoint y: 377, endPoint x: 70, endPoint y: 368, distance: 222.2
click at [70, 368] on div "Peak Aggregate Network Throughput 1018.69 megabits/s" at bounding box center [280, 371] width 462 height 89
click at [249, 371] on h4 "1018.69 megabits/s" at bounding box center [180, 379] width 181 height 17
click at [17, 58] on icon at bounding box center [19, 57] width 12 height 14
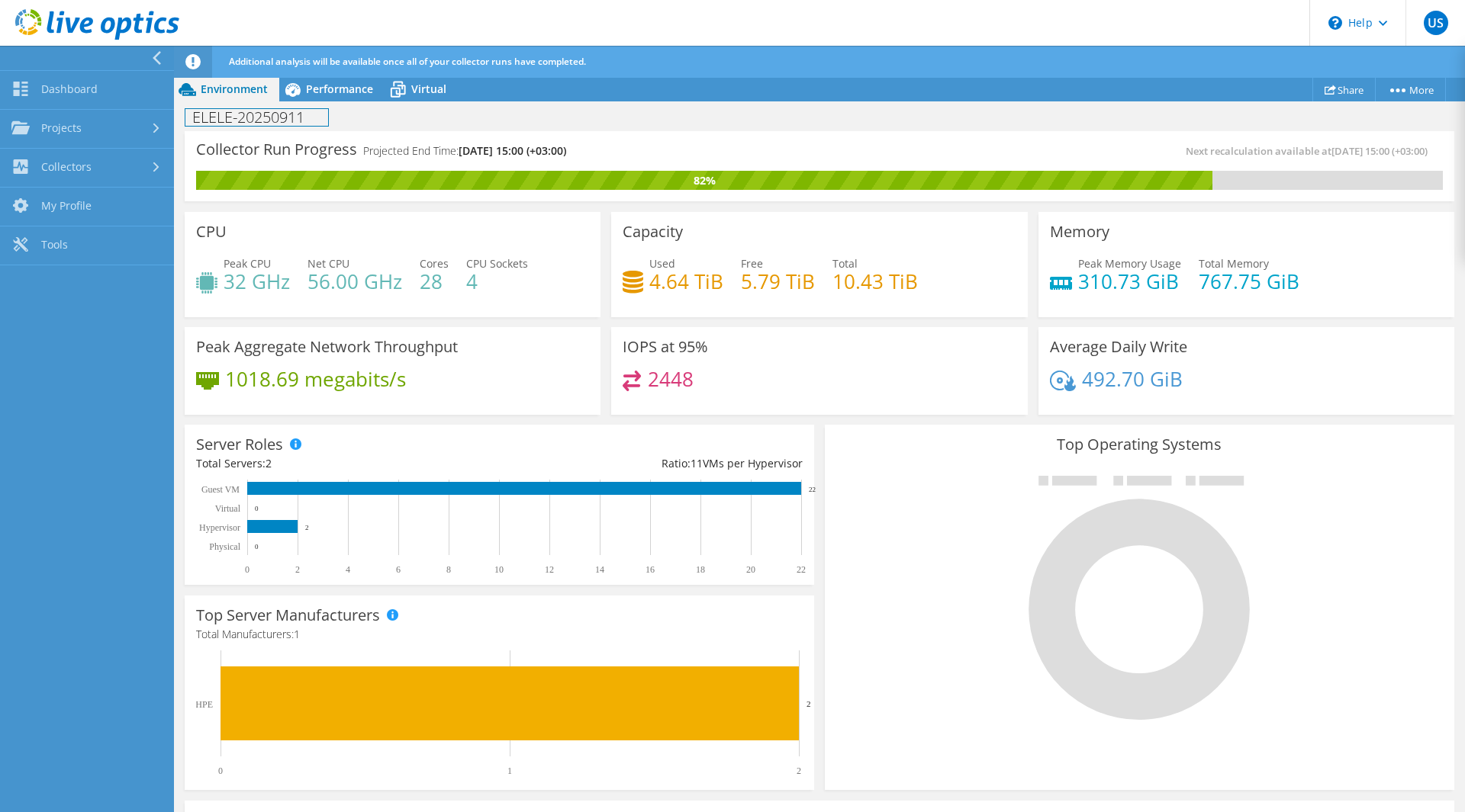
click at [328, 115] on h1 "ELELE-20250911" at bounding box center [256, 117] width 143 height 17
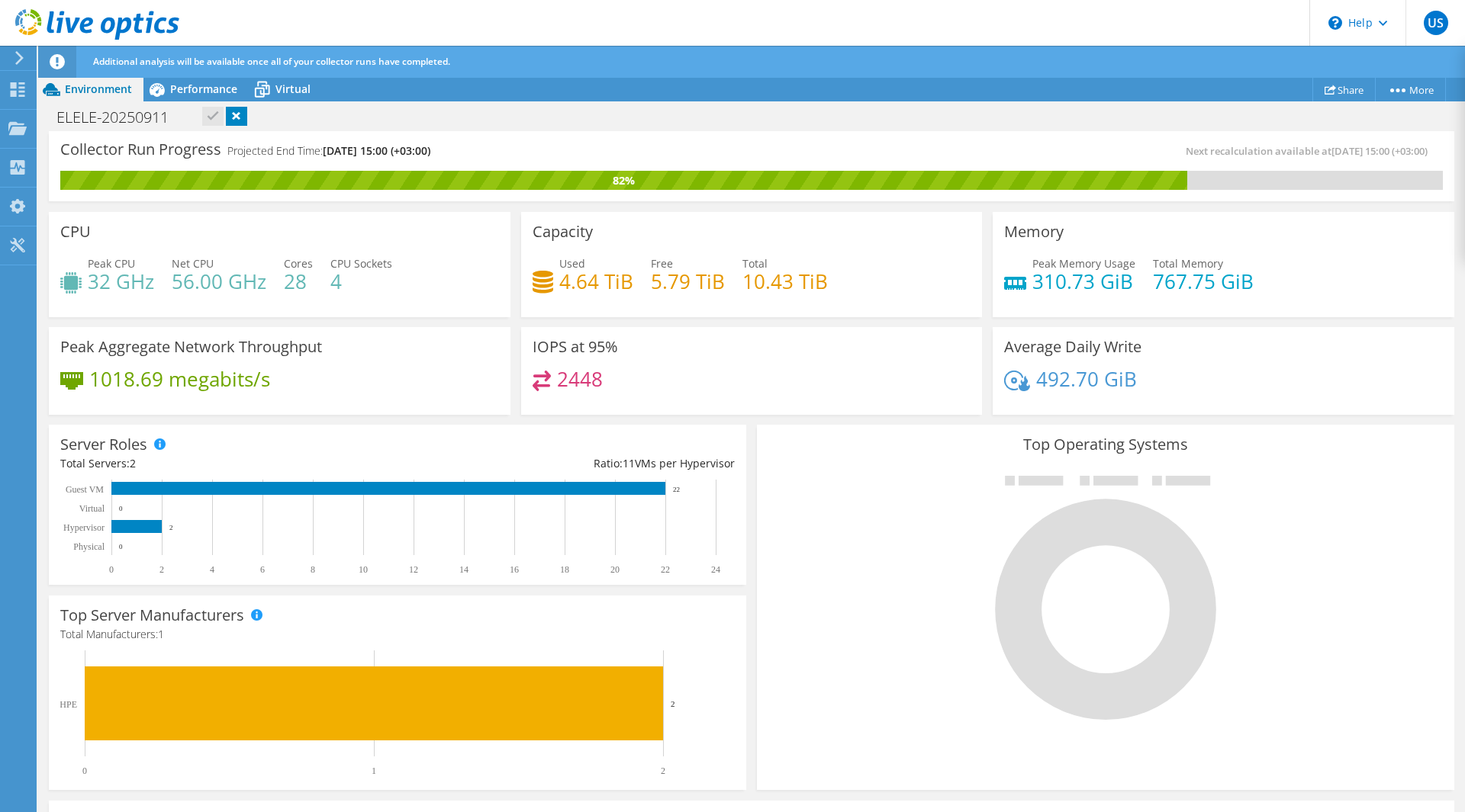
click at [348, 115] on div "ELELE-20250911 Print" at bounding box center [752, 117] width 1427 height 28
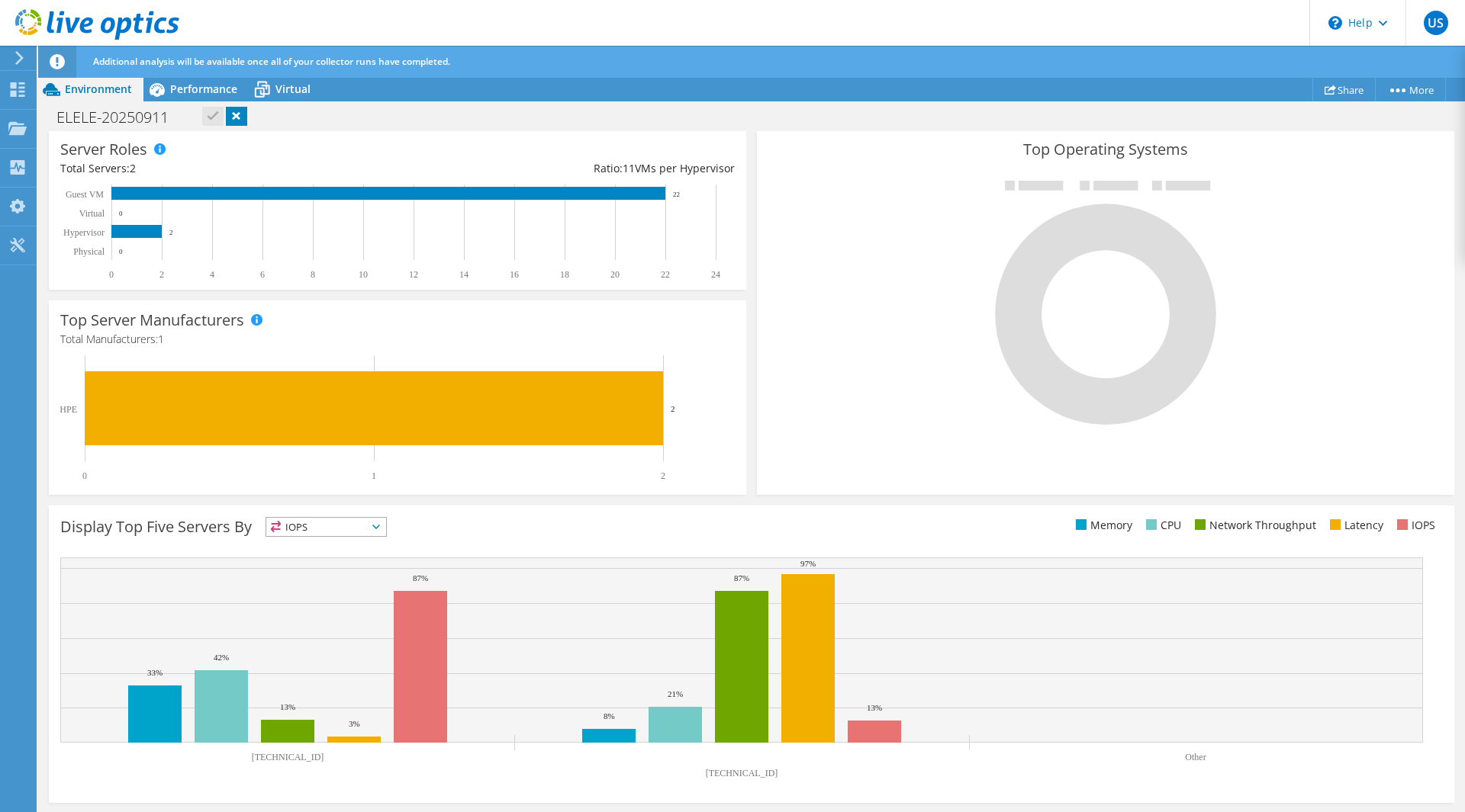
scroll to position [338, 0]
